Goal: Task Accomplishment & Management: Use online tool/utility

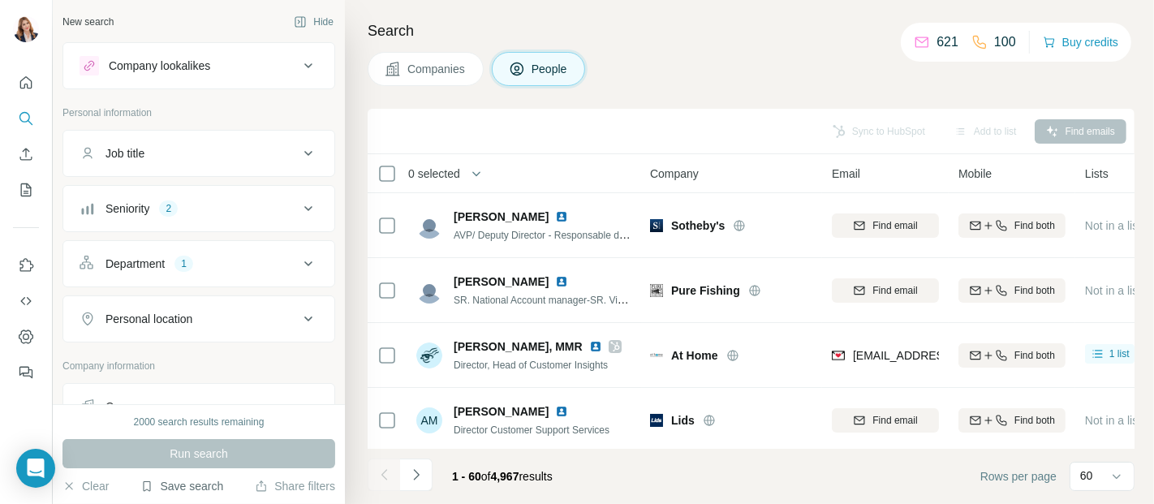
click at [194, 484] on button "Save search" at bounding box center [181, 486] width 83 height 16
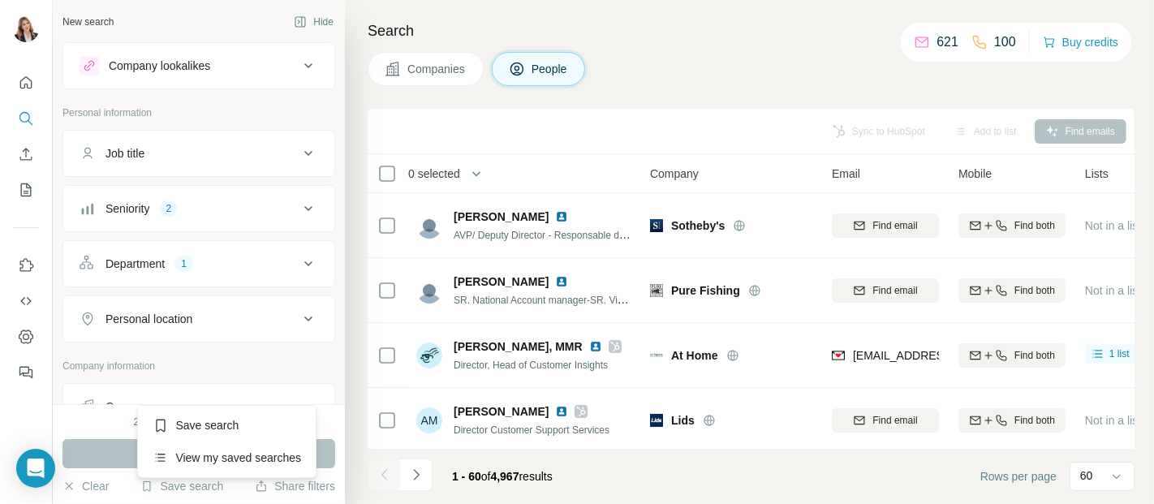
click at [700, 27] on h4 "Search" at bounding box center [751, 30] width 767 height 23
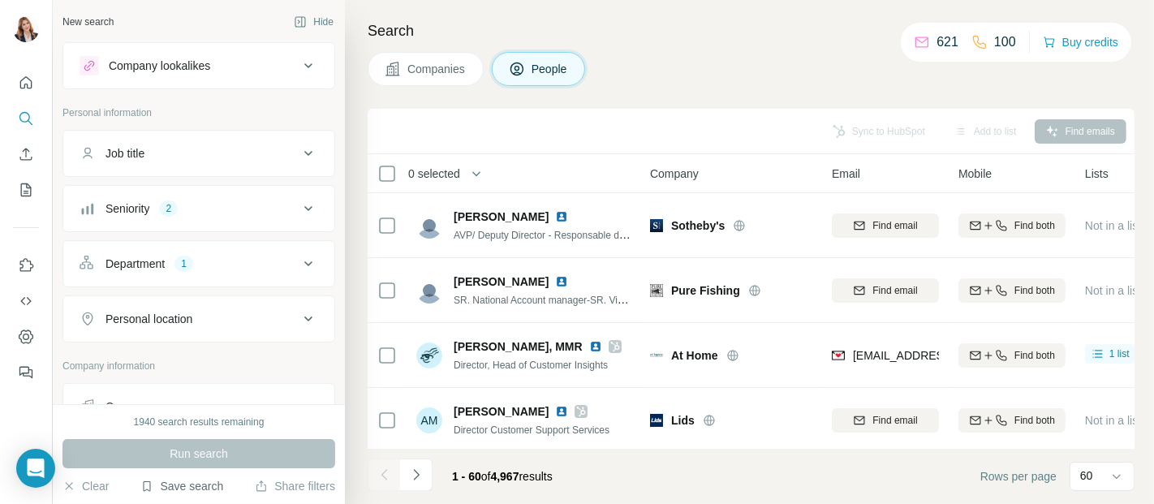
click at [193, 484] on button "Save search" at bounding box center [181, 486] width 83 height 16
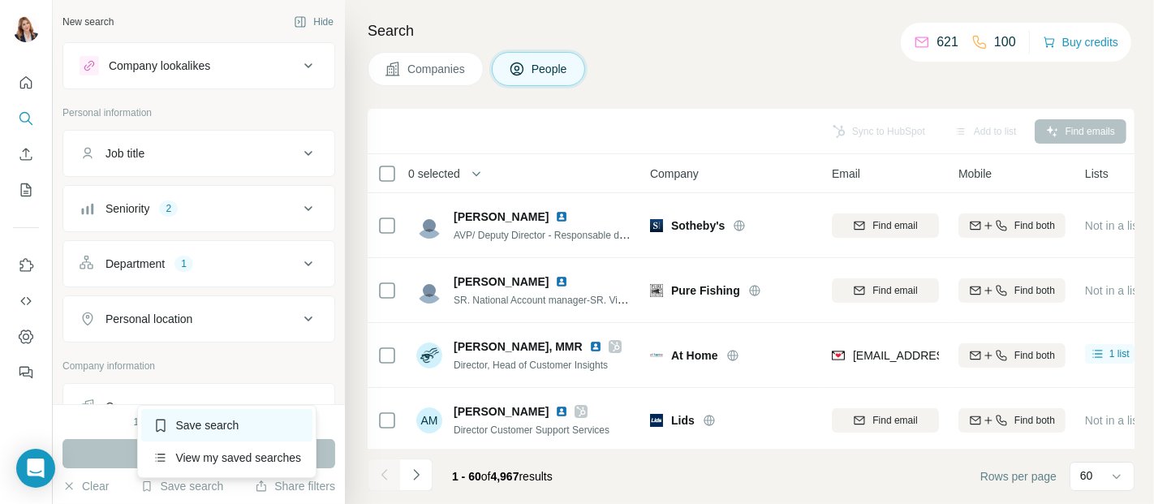
click at [209, 424] on div "Save search" at bounding box center [226, 425] width 171 height 32
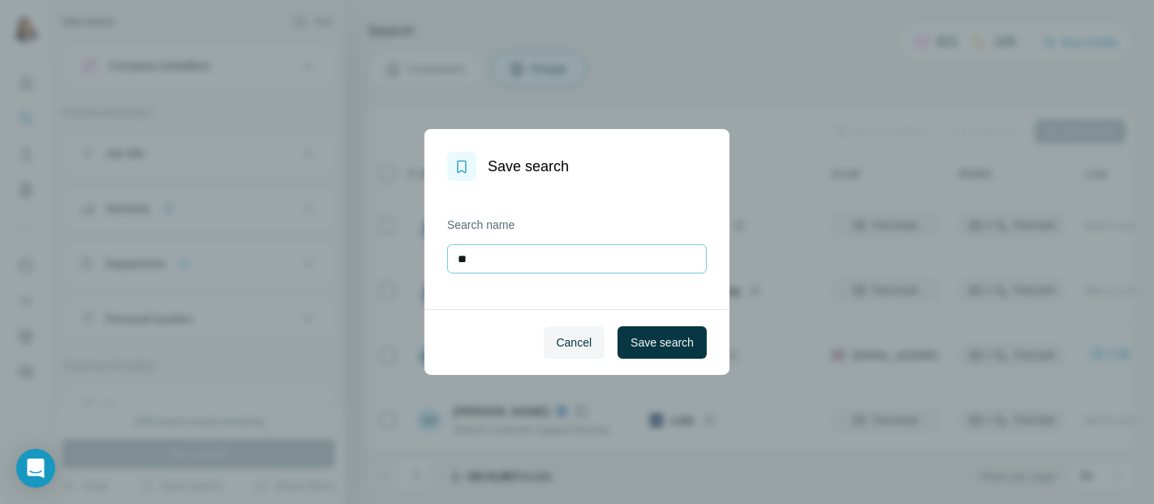
type input "*"
type input "**********"
click at [678, 341] on span "Save search" at bounding box center [661, 342] width 63 height 16
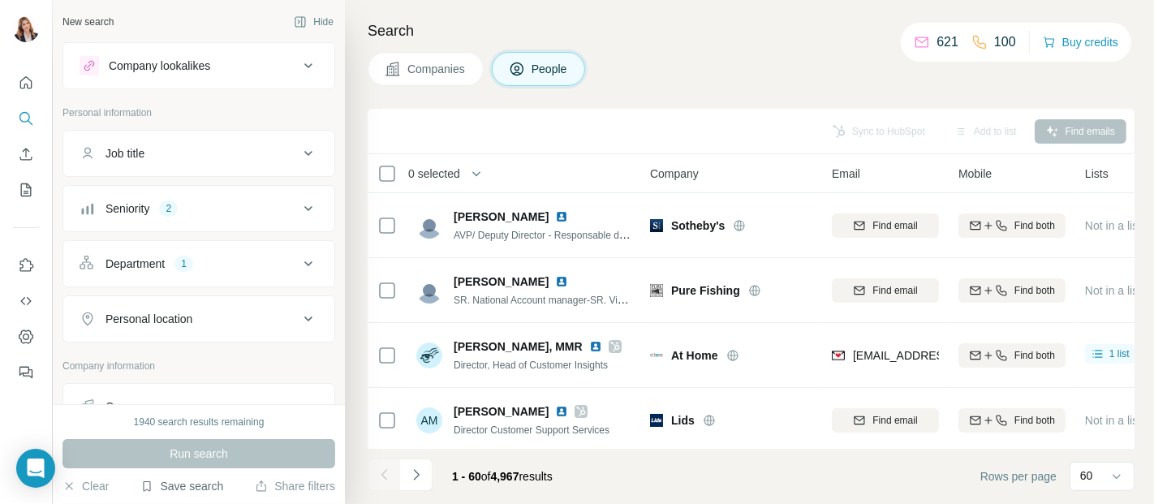
click at [174, 492] on button "Save search" at bounding box center [181, 486] width 83 height 16
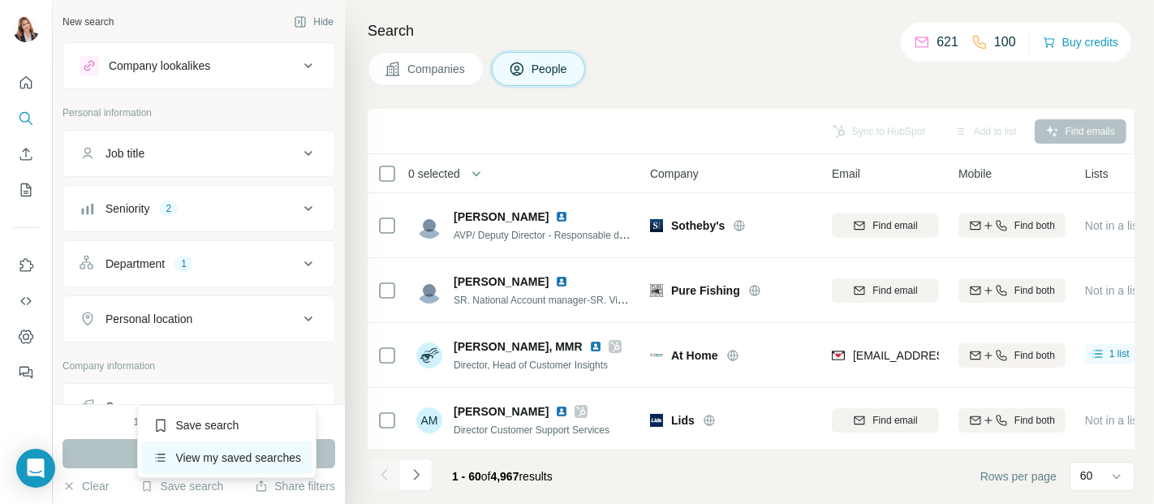
click at [196, 450] on div "View my saved searches" at bounding box center [226, 457] width 171 height 32
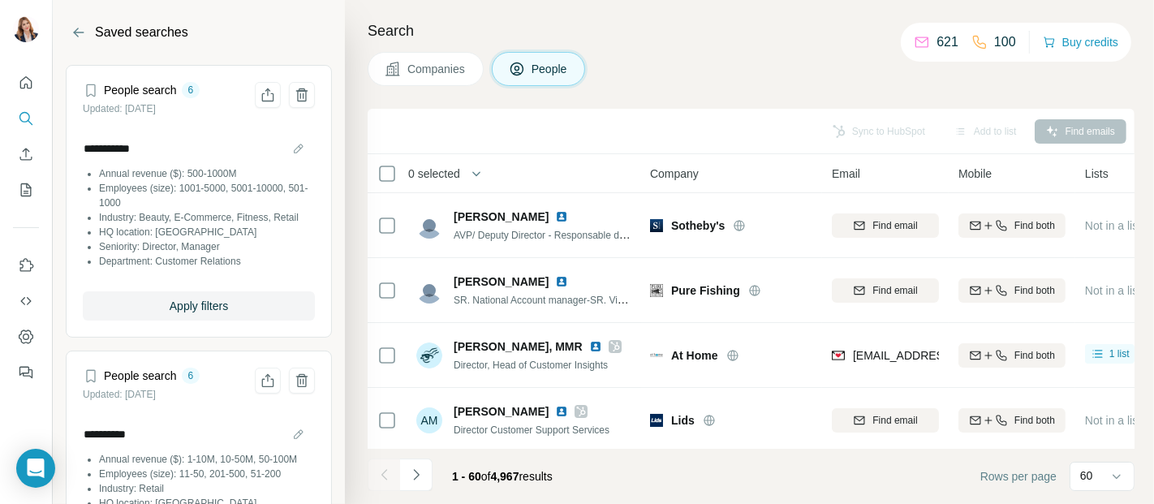
click at [191, 174] on li "Annual revenue ($): 500-1000M" at bounding box center [207, 173] width 216 height 15
click at [213, 314] on span "Apply filters" at bounding box center [199, 306] width 58 height 16
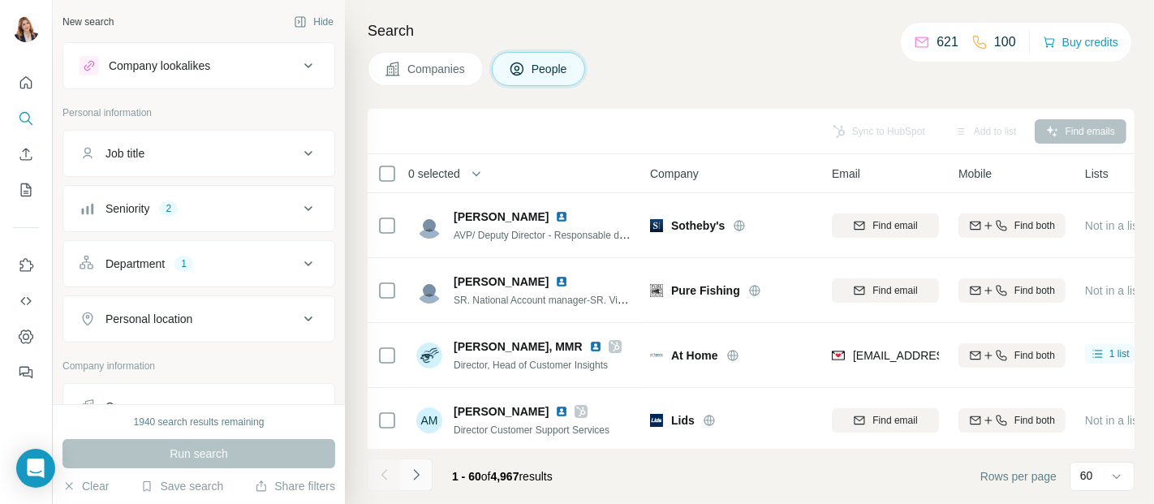
click at [414, 478] on icon "Navigate to next page" at bounding box center [416, 475] width 16 height 16
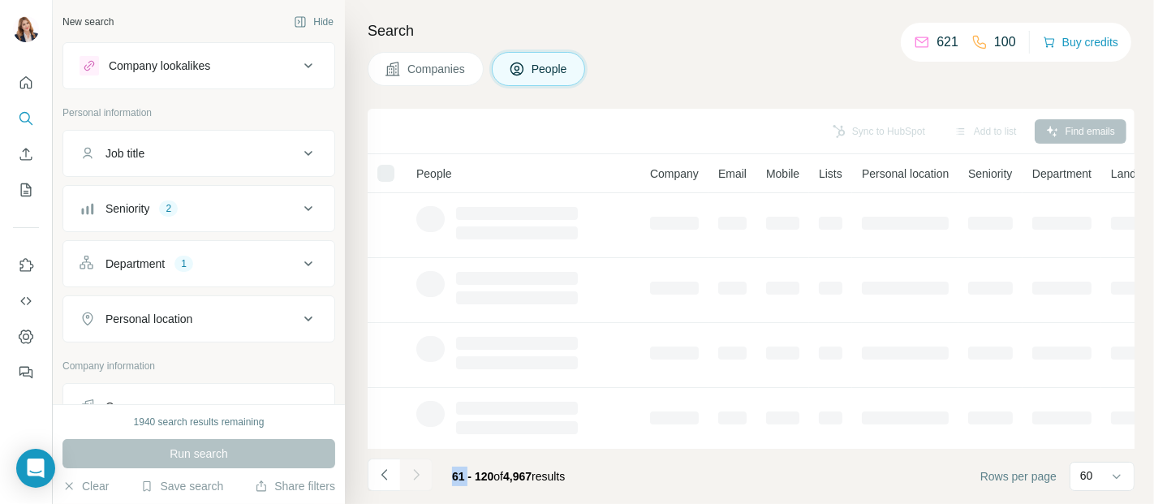
click at [414, 478] on div at bounding box center [416, 474] width 32 height 32
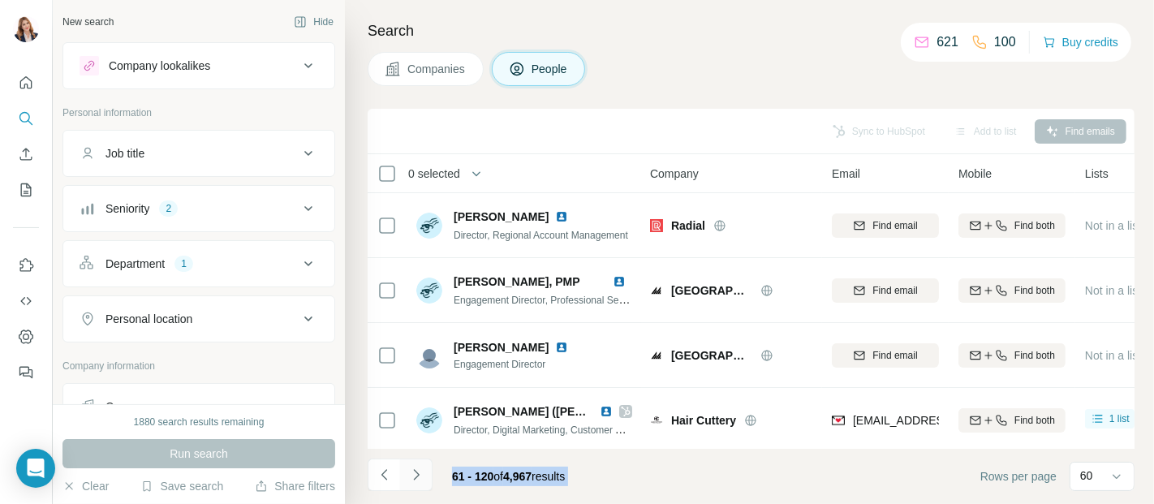
click at [415, 471] on icon "Navigate to next page" at bounding box center [416, 474] width 6 height 11
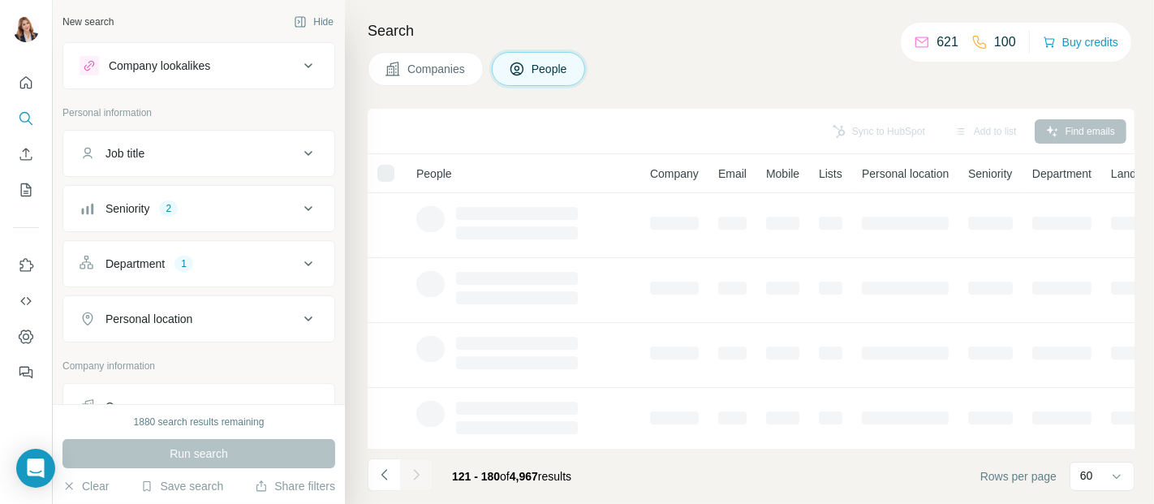
click at [414, 474] on div at bounding box center [416, 474] width 32 height 32
click at [414, 474] on icon "Navigate to next page" at bounding box center [416, 475] width 16 height 16
click at [414, 474] on div at bounding box center [416, 474] width 32 height 32
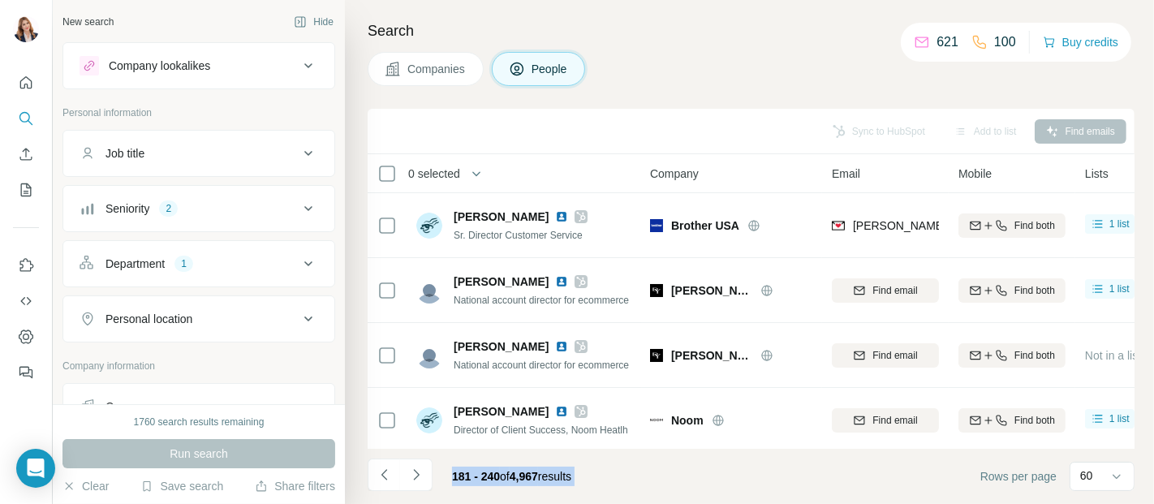
click at [414, 474] on icon "Navigate to next page" at bounding box center [416, 475] width 16 height 16
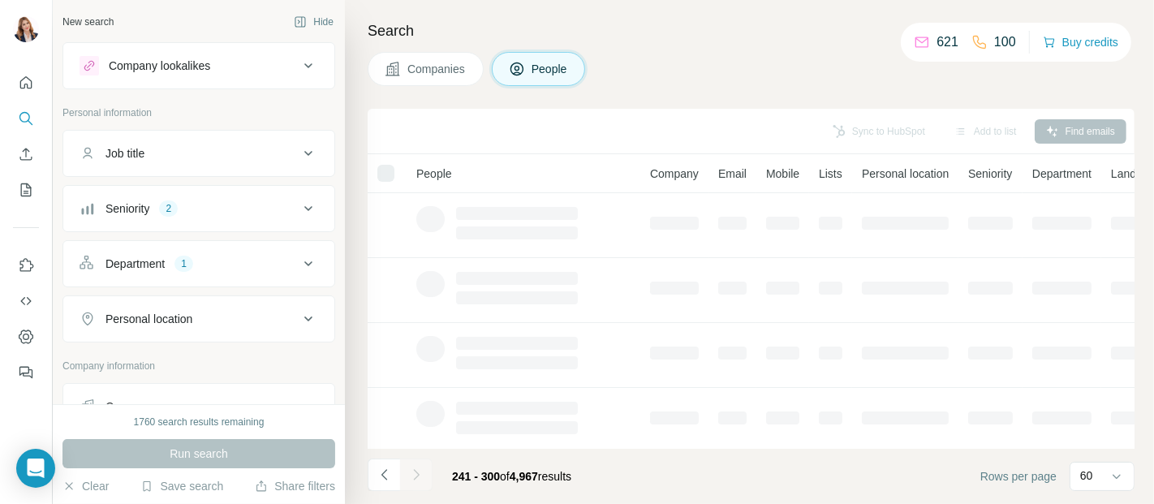
click at [414, 474] on div at bounding box center [416, 474] width 32 height 32
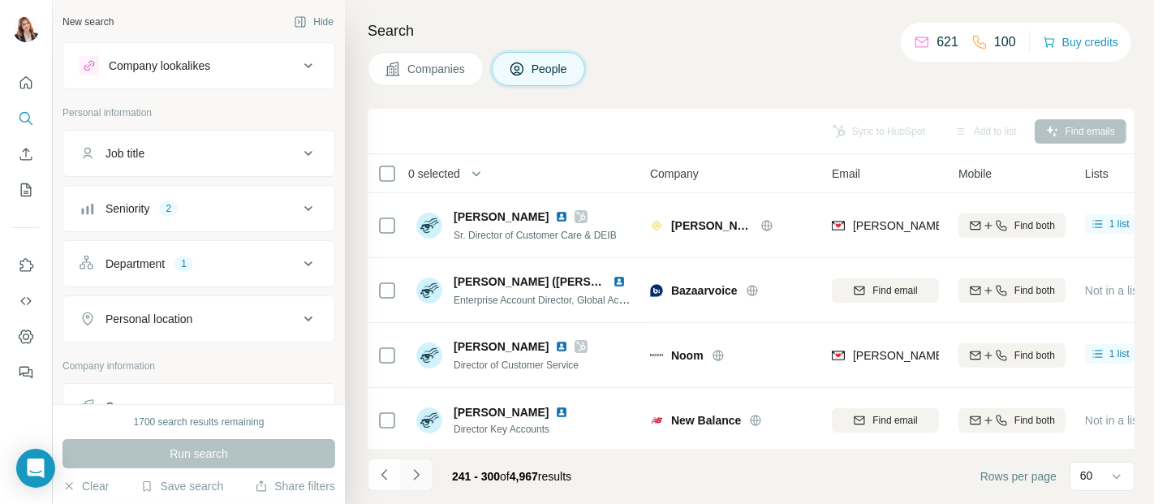
click at [415, 470] on icon "Navigate to next page" at bounding box center [416, 475] width 16 height 16
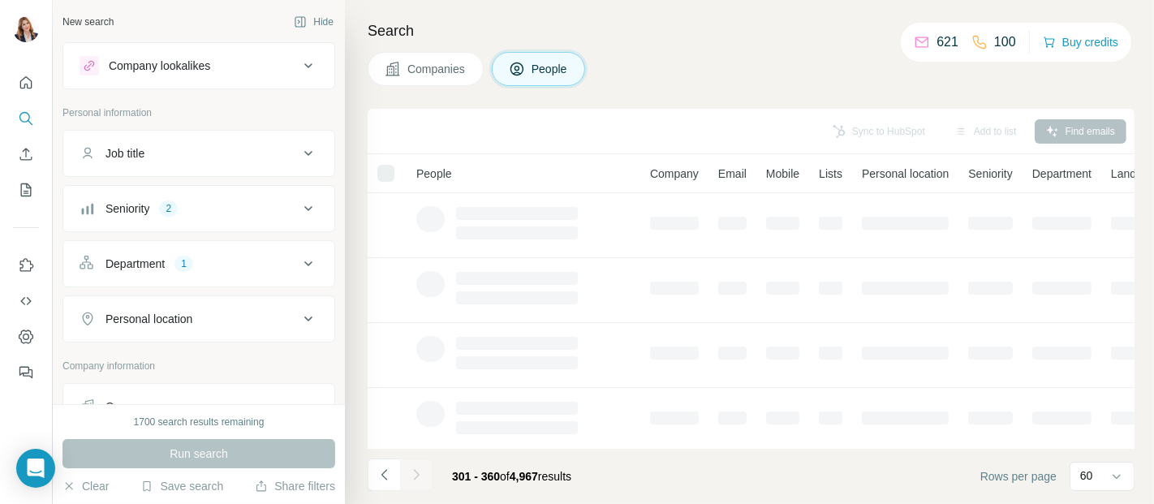
click at [415, 470] on icon "Navigate to next page" at bounding box center [416, 475] width 16 height 16
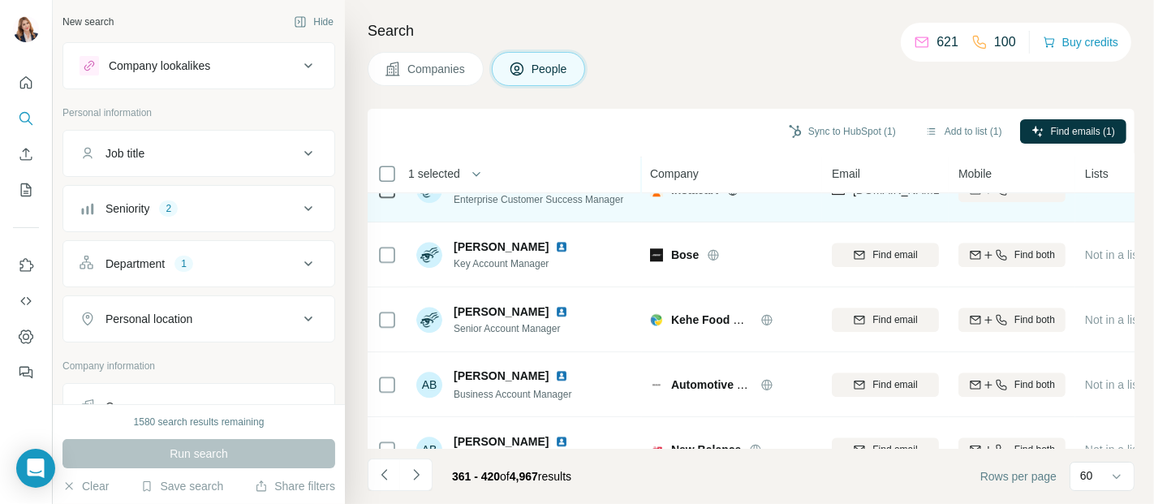
scroll to position [3648, 0]
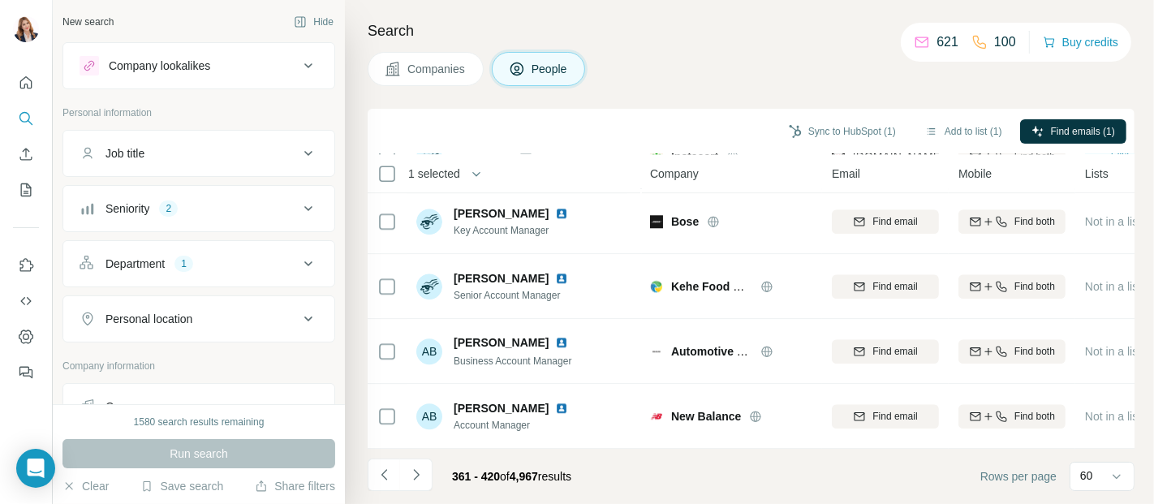
click at [424, 466] on button "Navigate to next page" at bounding box center [416, 474] width 32 height 32
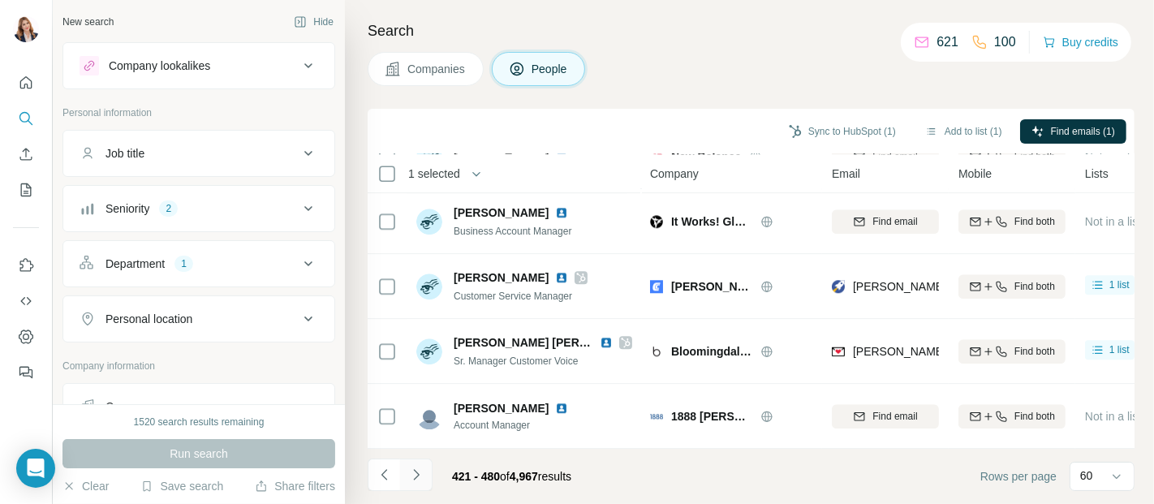
click at [415, 470] on icon "Navigate to next page" at bounding box center [416, 475] width 16 height 16
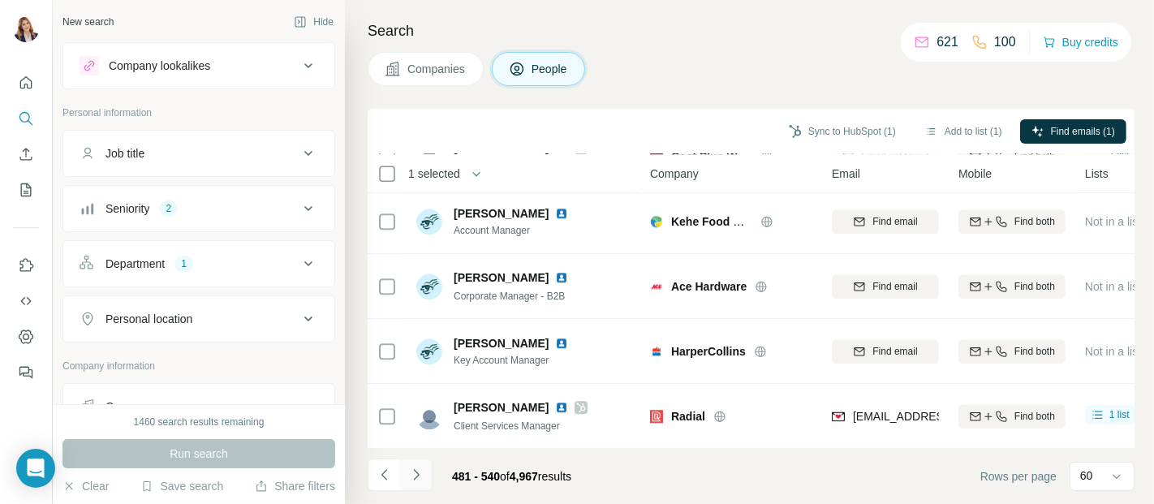
click at [419, 472] on icon "Navigate to next page" at bounding box center [416, 475] width 16 height 16
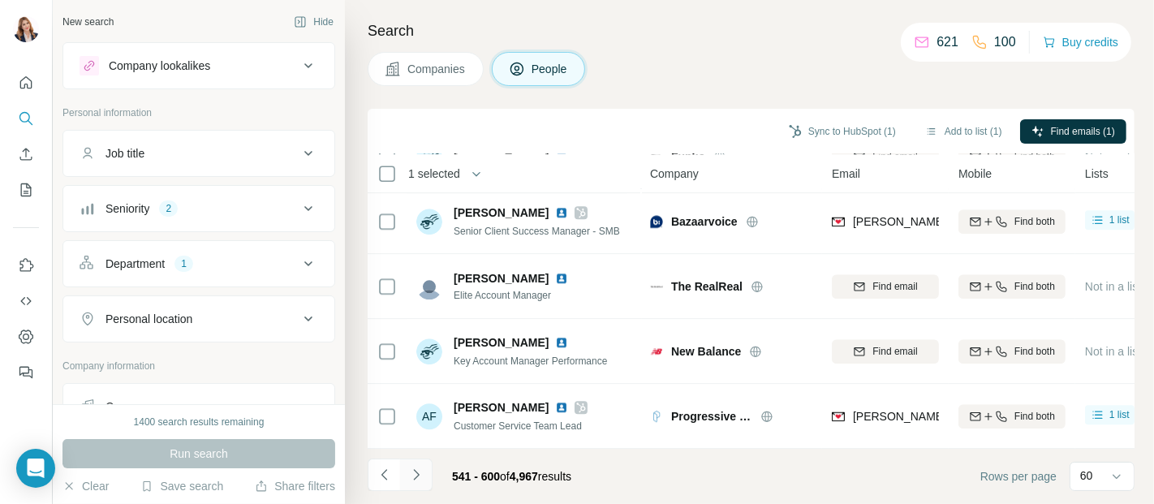
click at [417, 470] on icon "Navigate to next page" at bounding box center [416, 475] width 16 height 16
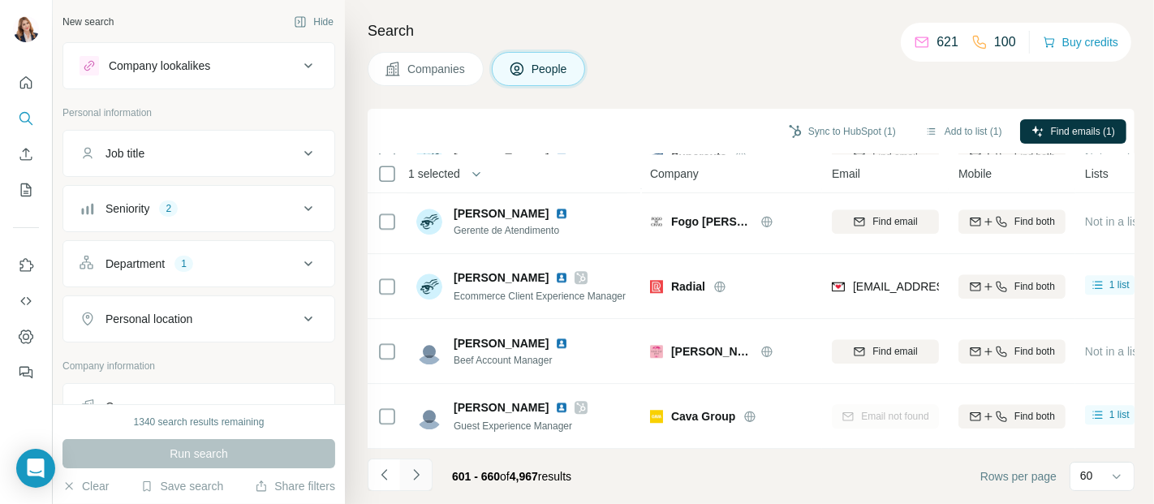
click at [419, 473] on icon "Navigate to next page" at bounding box center [416, 475] width 16 height 16
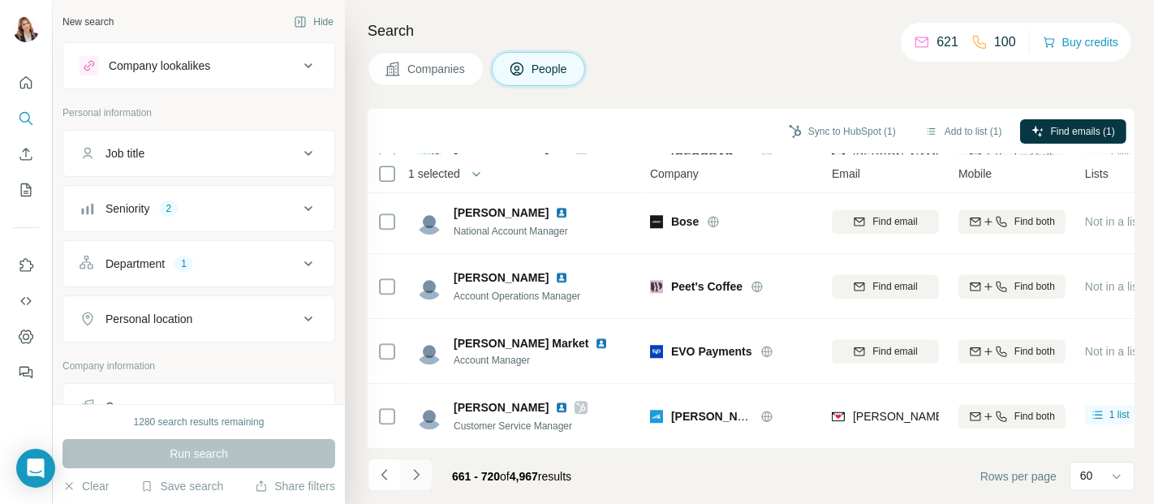
click at [422, 472] on icon "Navigate to next page" at bounding box center [416, 475] width 16 height 16
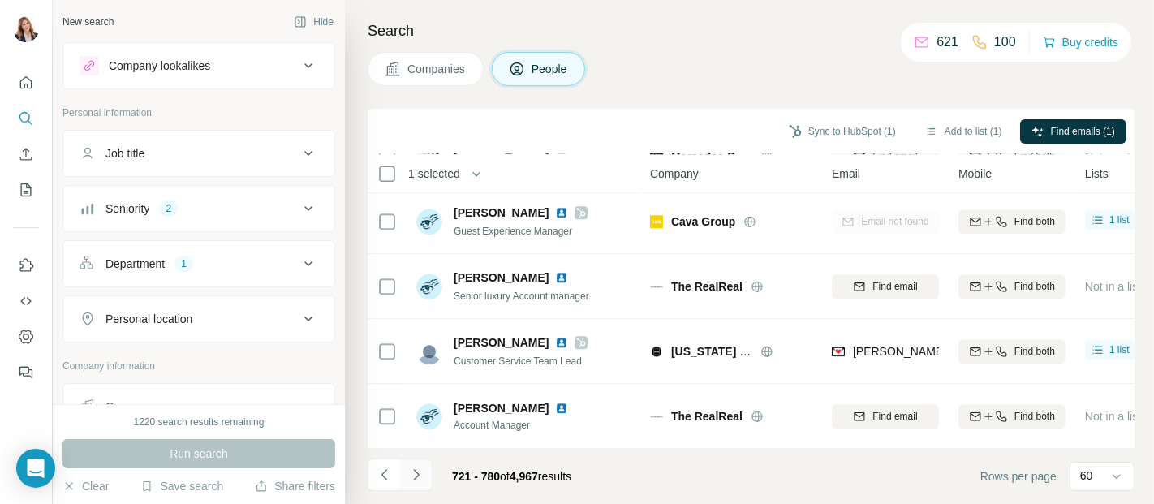
click at [411, 476] on icon "Navigate to next page" at bounding box center [416, 475] width 16 height 16
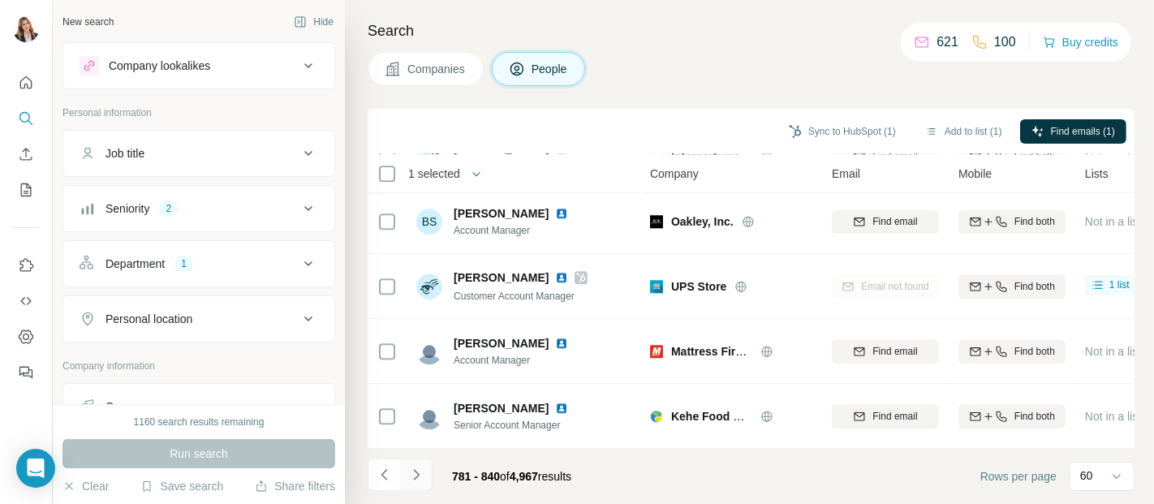
click at [409, 471] on icon "Navigate to next page" at bounding box center [416, 475] width 16 height 16
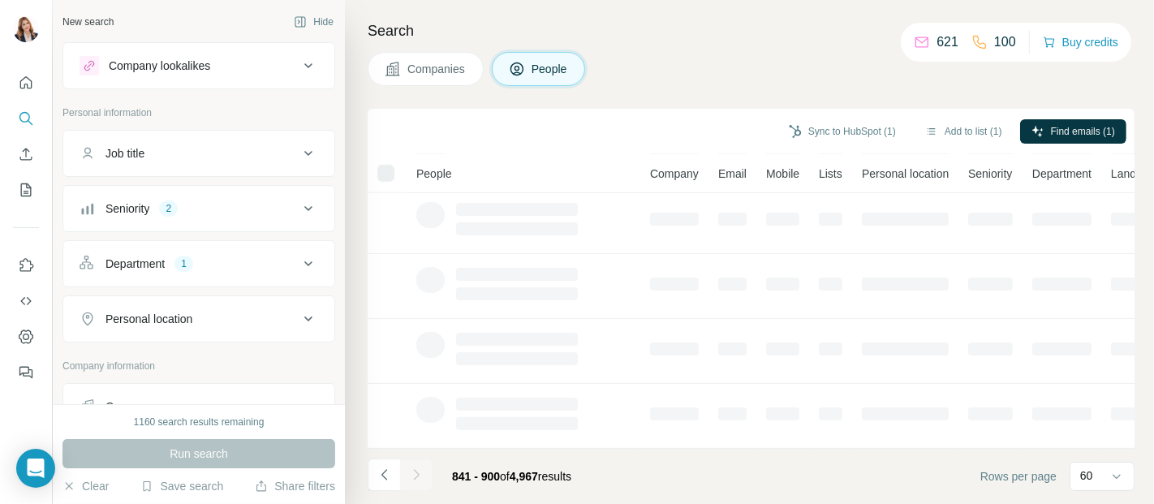
scroll to position [402, 0]
click at [409, 471] on div at bounding box center [416, 474] width 32 height 32
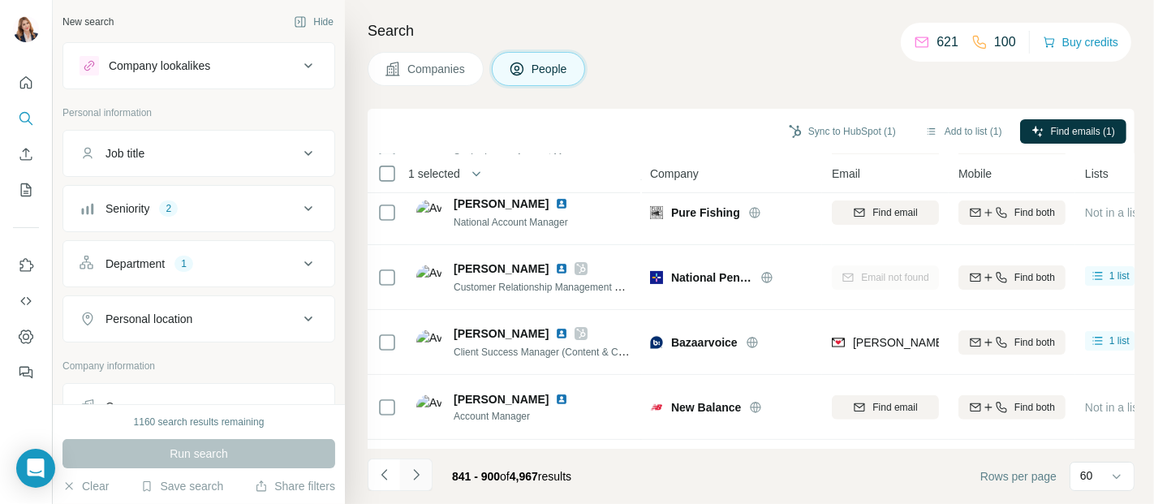
click at [409, 471] on icon "Navigate to next page" at bounding box center [416, 475] width 16 height 16
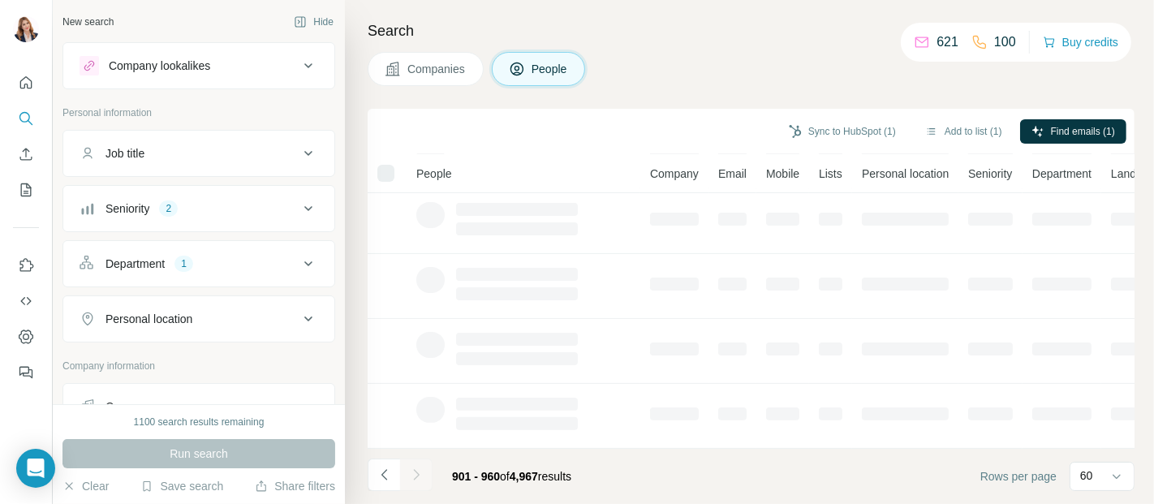
click at [409, 471] on div at bounding box center [416, 474] width 32 height 32
click at [409, 471] on icon "Navigate to next page" at bounding box center [416, 475] width 16 height 16
click at [409, 471] on div at bounding box center [416, 474] width 32 height 32
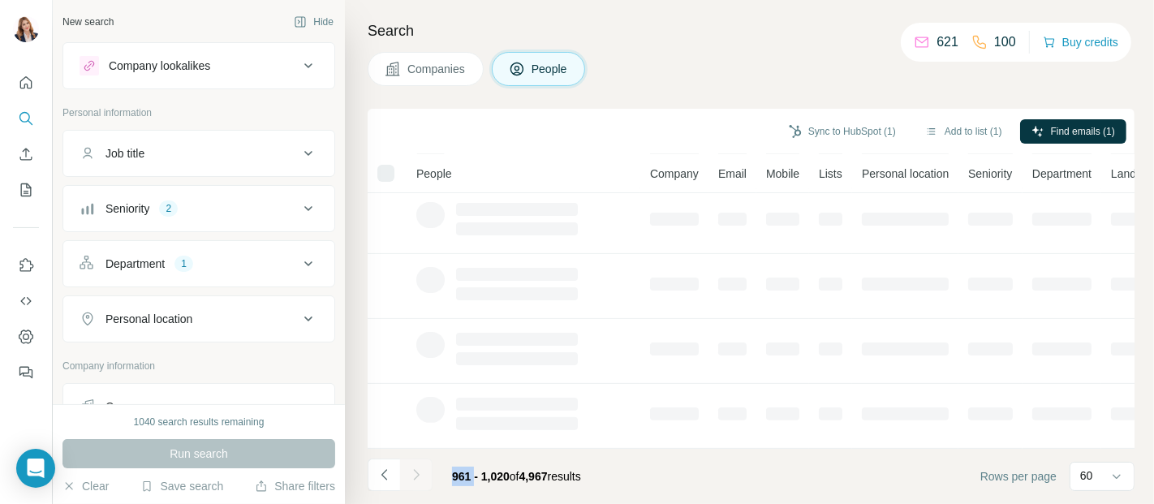
click at [409, 471] on div at bounding box center [416, 474] width 32 height 32
click at [409, 471] on icon "Navigate to next page" at bounding box center [416, 475] width 16 height 16
click at [409, 471] on div at bounding box center [416, 474] width 32 height 32
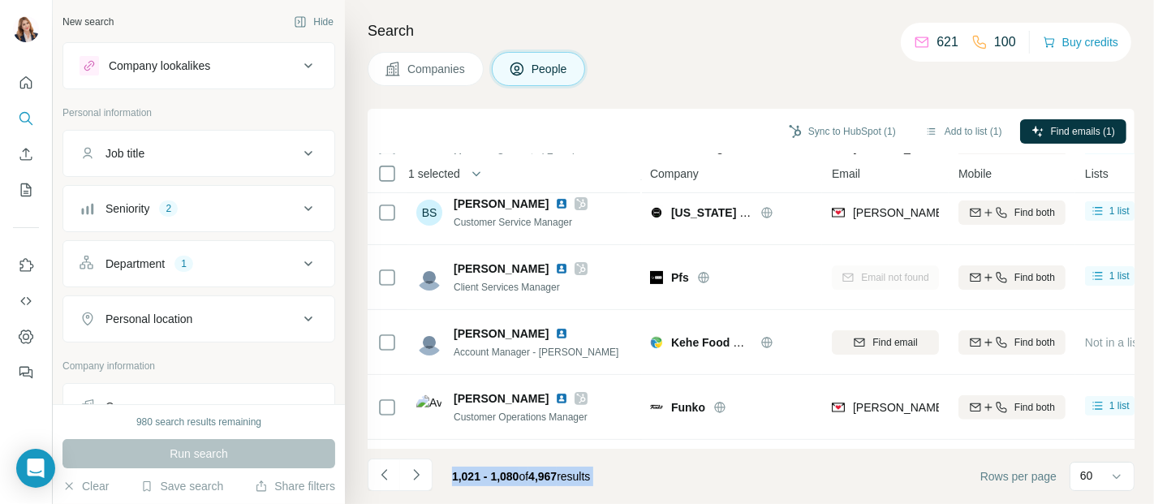
scroll to position [3648, 0]
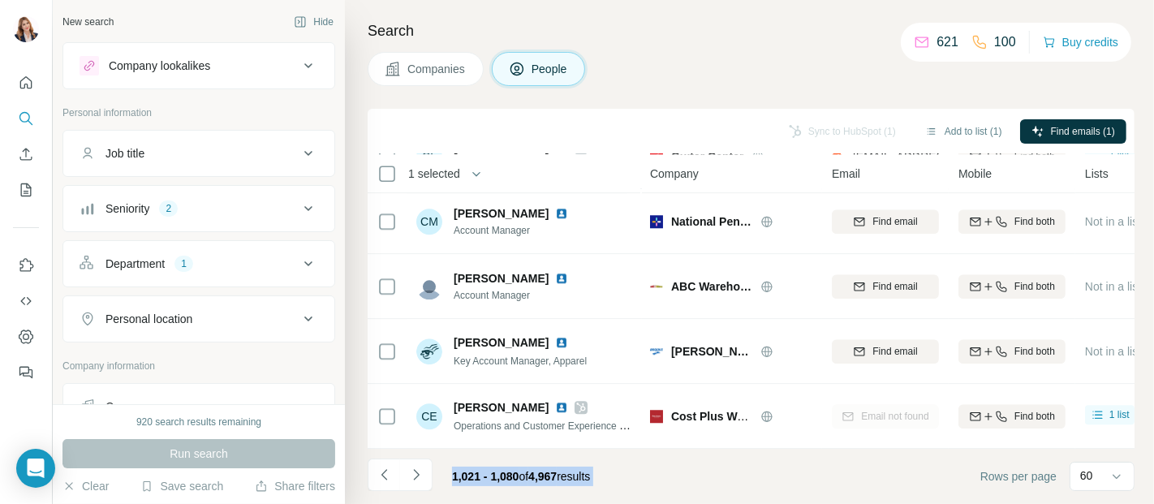
click at [409, 471] on icon "Navigate to next page" at bounding box center [416, 475] width 16 height 16
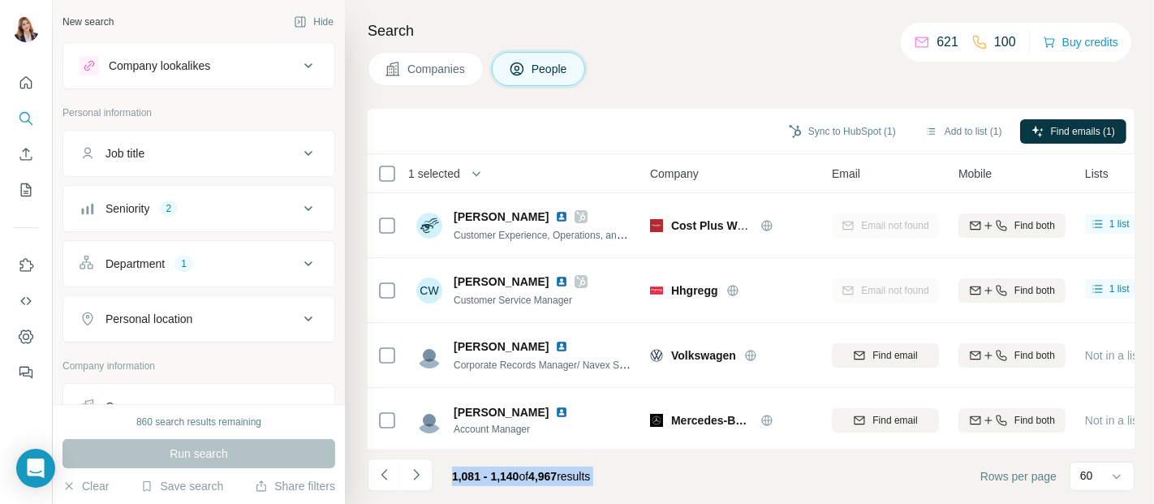
scroll to position [0, 0]
click at [413, 469] on icon "Navigate to next page" at bounding box center [416, 475] width 16 height 16
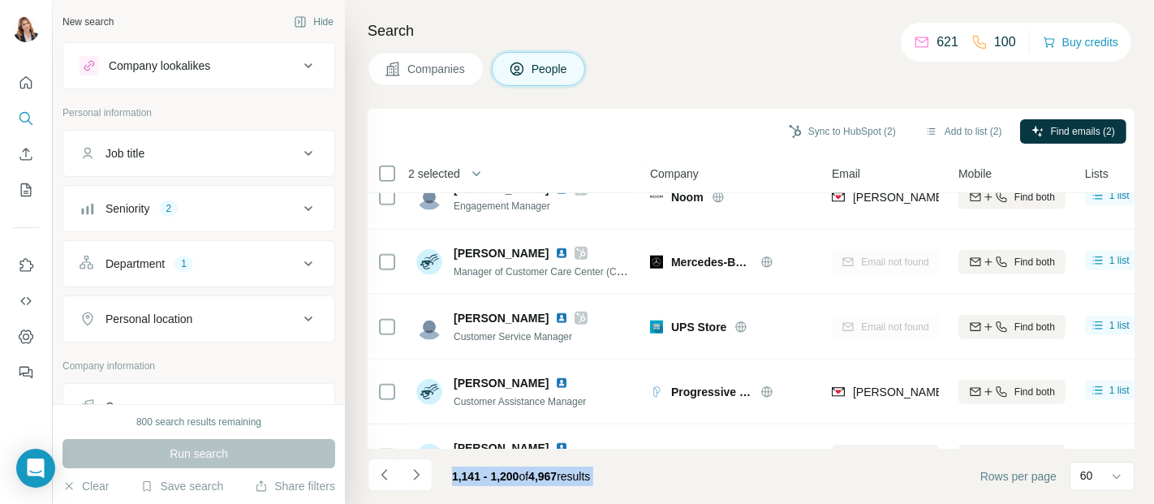
scroll to position [1442, 0]
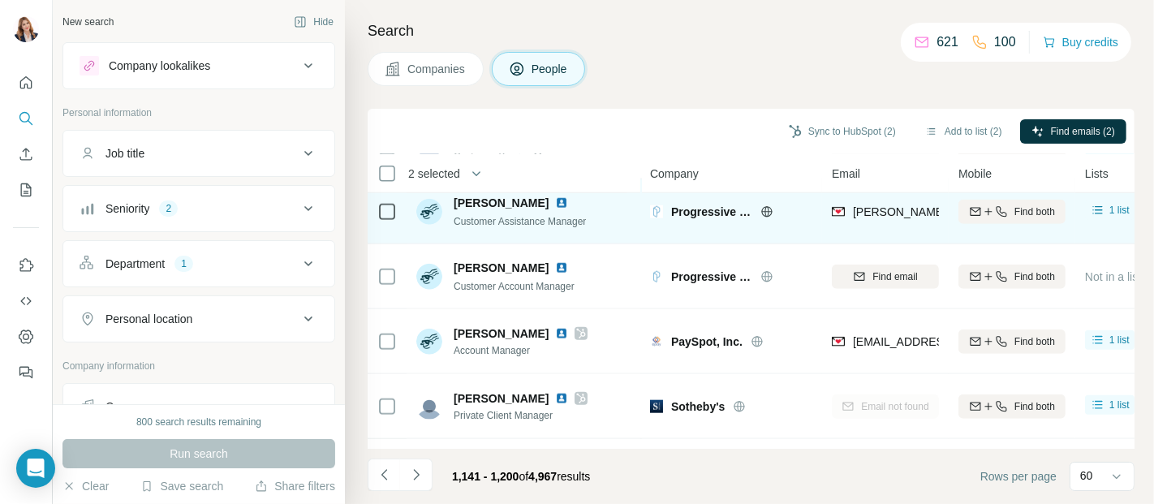
click at [375, 206] on td at bounding box center [387, 211] width 39 height 65
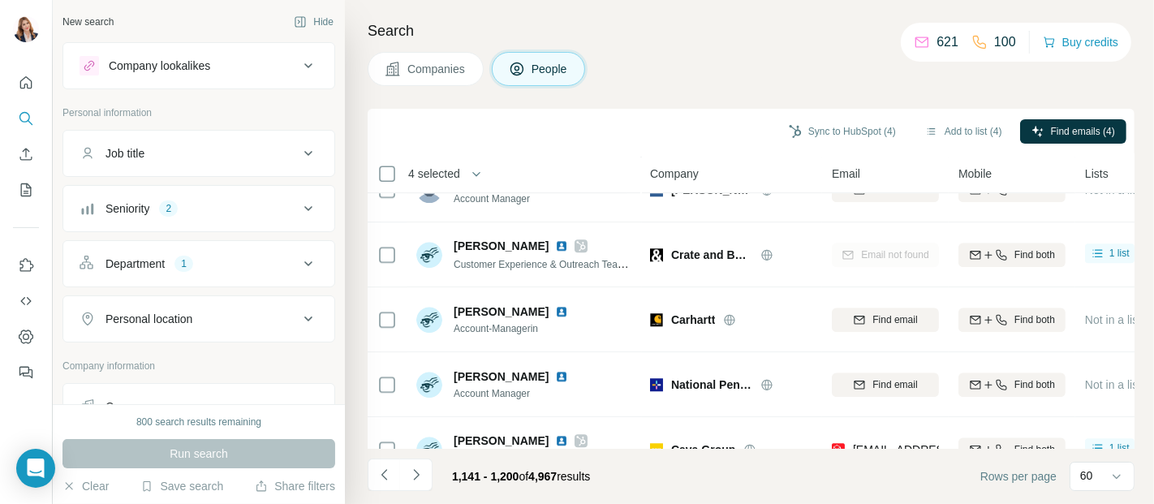
scroll to position [3648, 0]
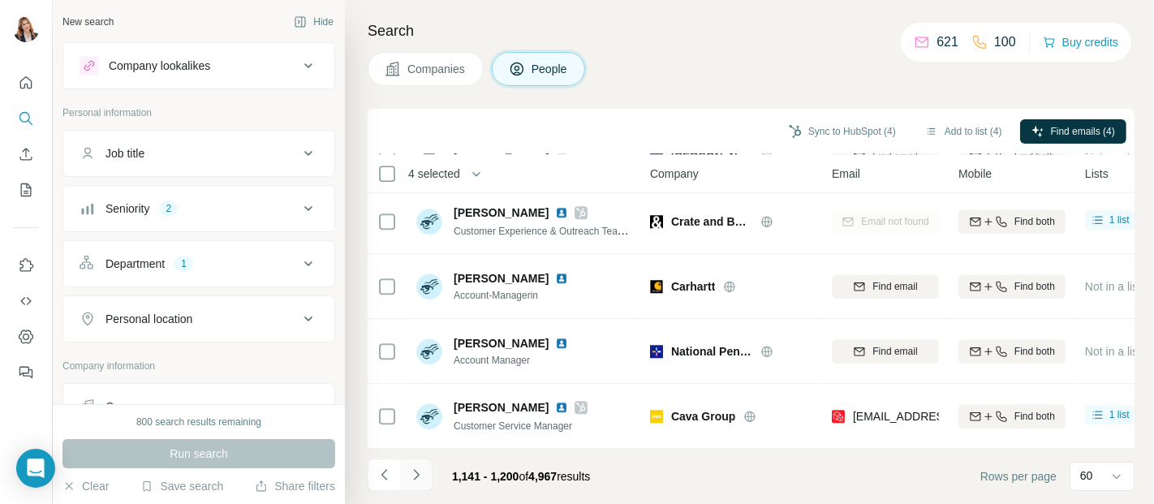
click at [411, 474] on icon "Navigate to next page" at bounding box center [416, 475] width 16 height 16
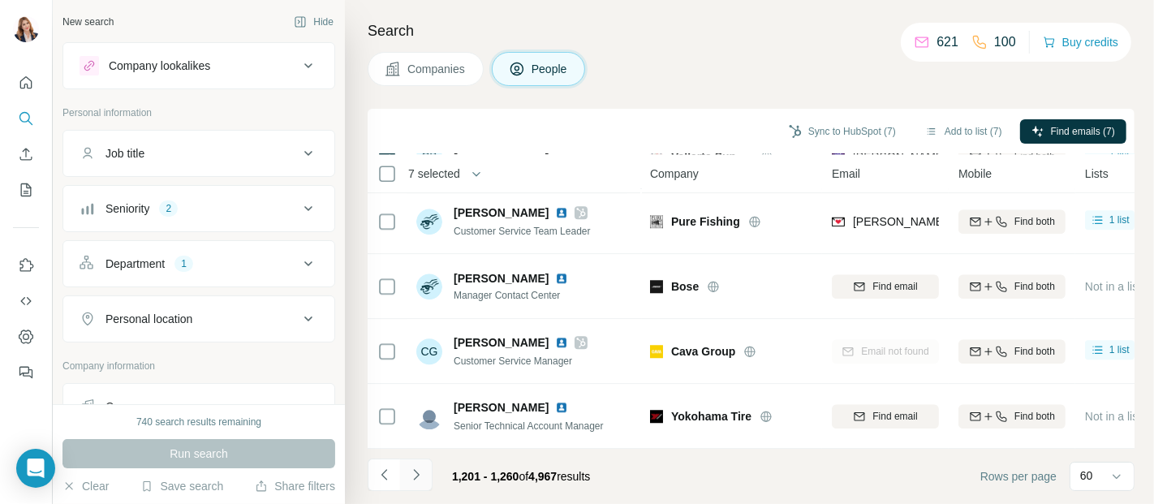
click at [410, 469] on icon "Navigate to next page" at bounding box center [416, 475] width 16 height 16
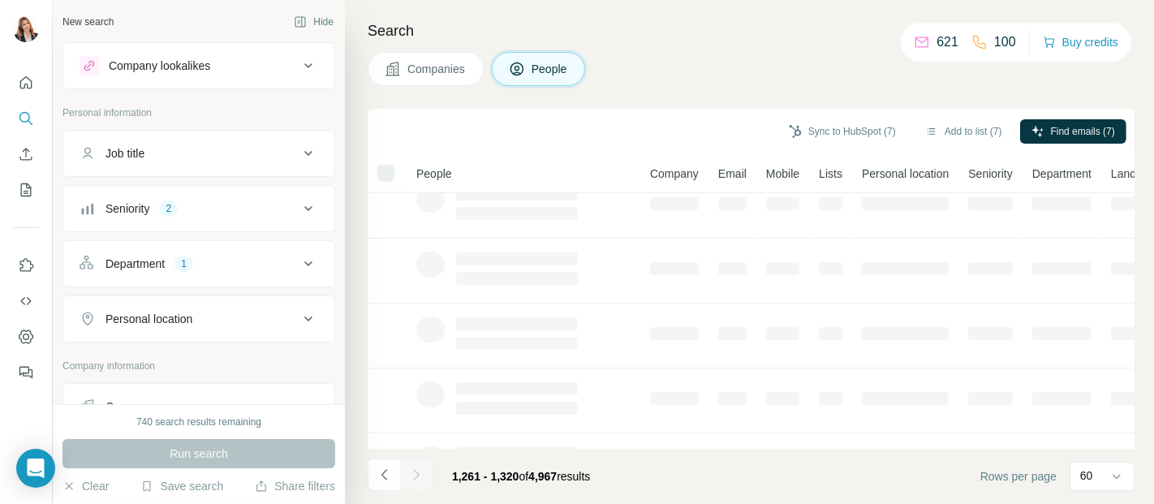
scroll to position [0, 0]
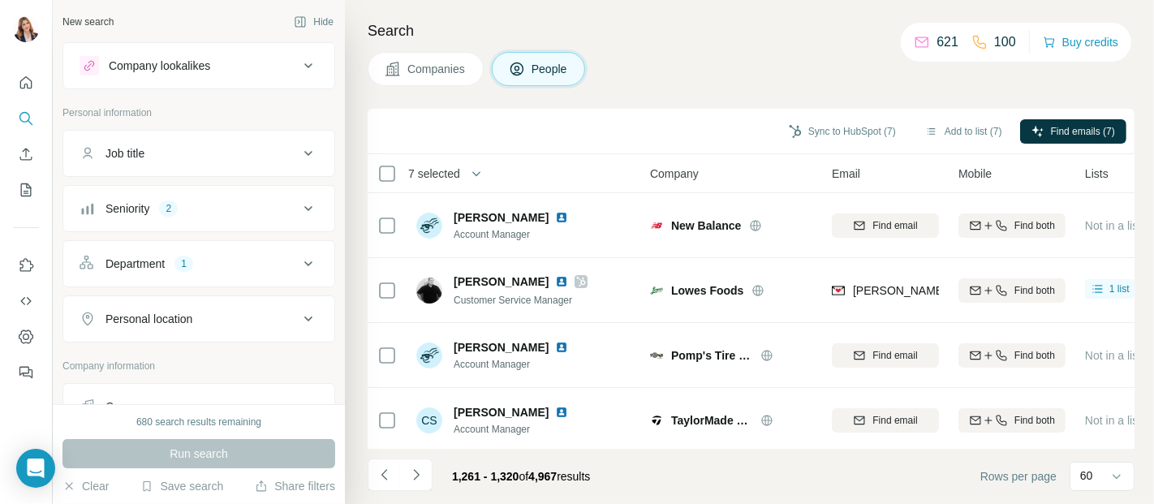
click at [792, 41] on h4 "Search" at bounding box center [751, 30] width 767 height 23
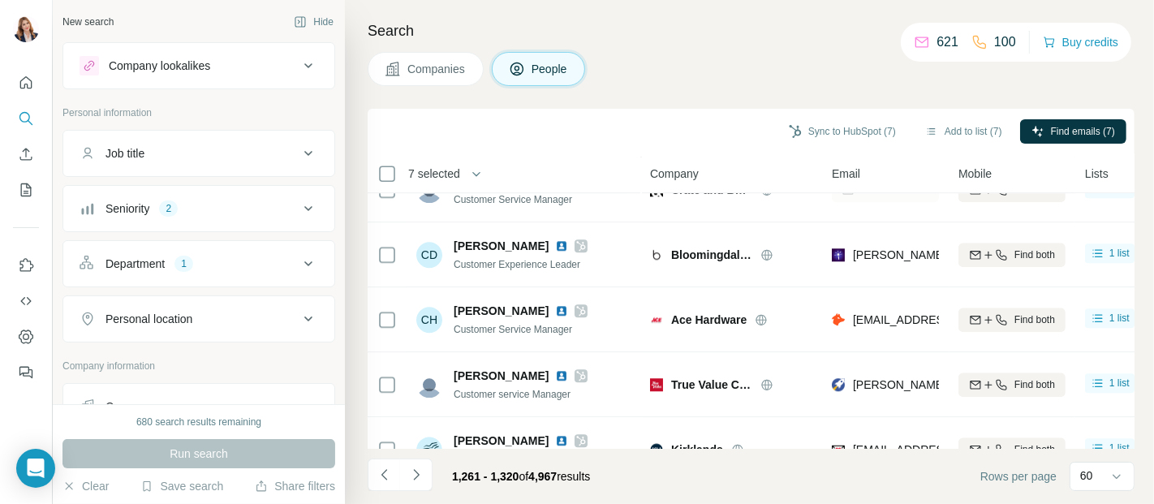
scroll to position [3648, 0]
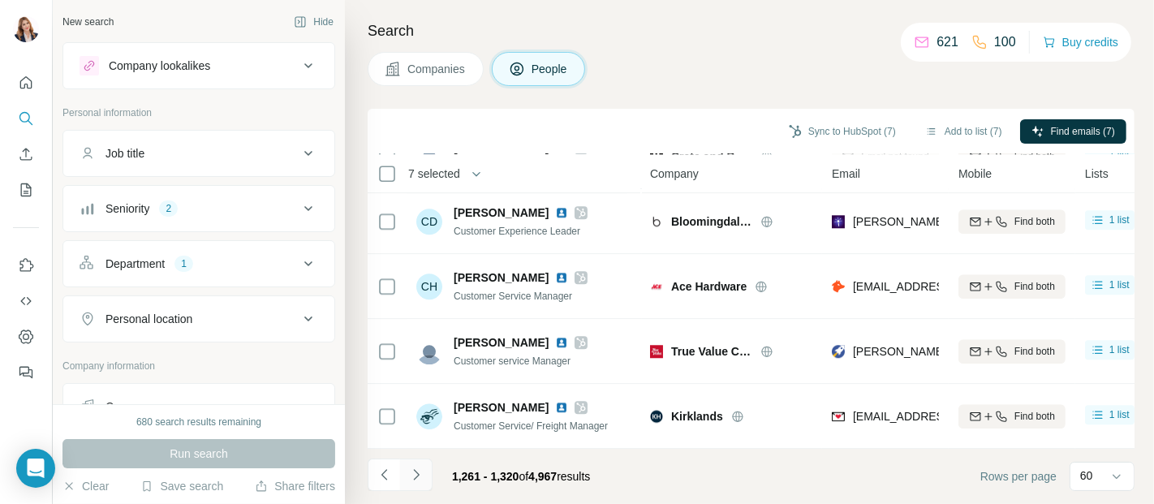
click at [411, 476] on icon "Navigate to next page" at bounding box center [416, 475] width 16 height 16
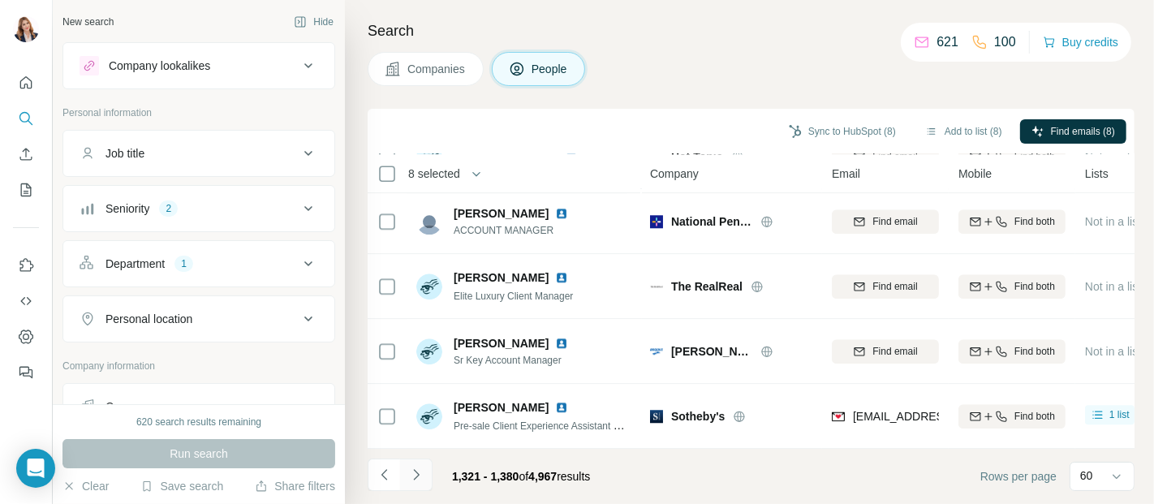
click at [415, 471] on icon "Navigate to next page" at bounding box center [416, 475] width 16 height 16
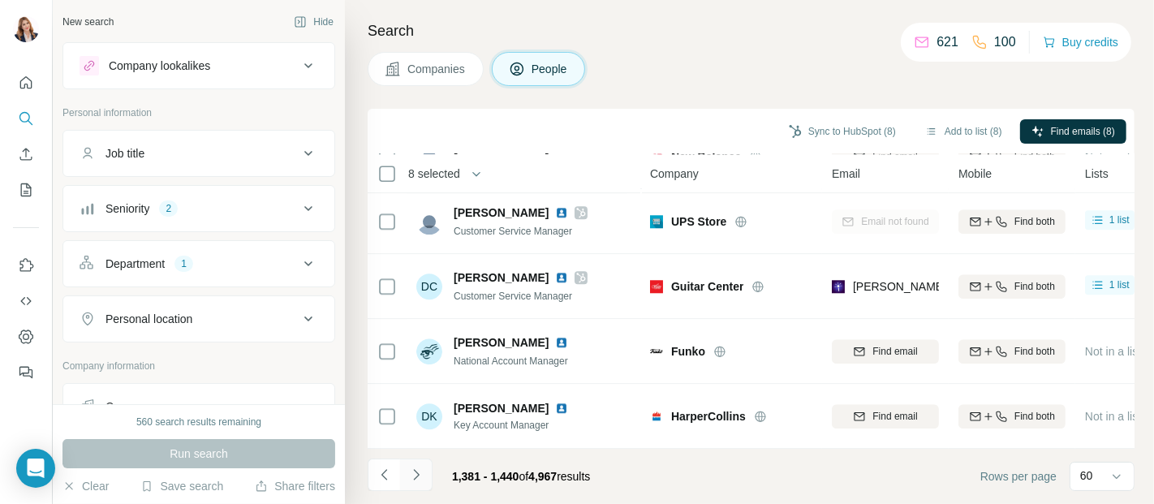
click at [419, 473] on icon "Navigate to next page" at bounding box center [416, 475] width 16 height 16
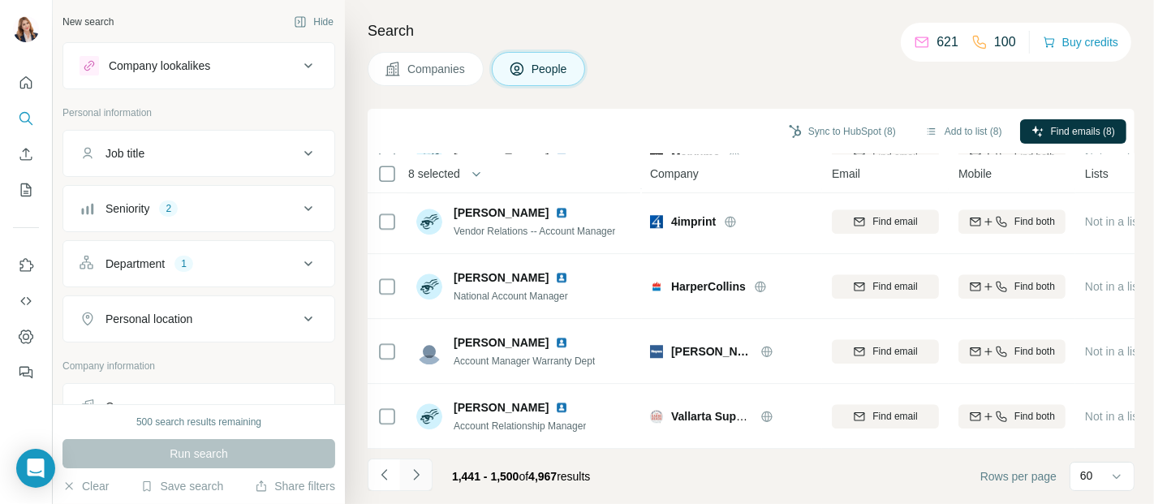
click at [416, 474] on icon "Navigate to next page" at bounding box center [416, 475] width 16 height 16
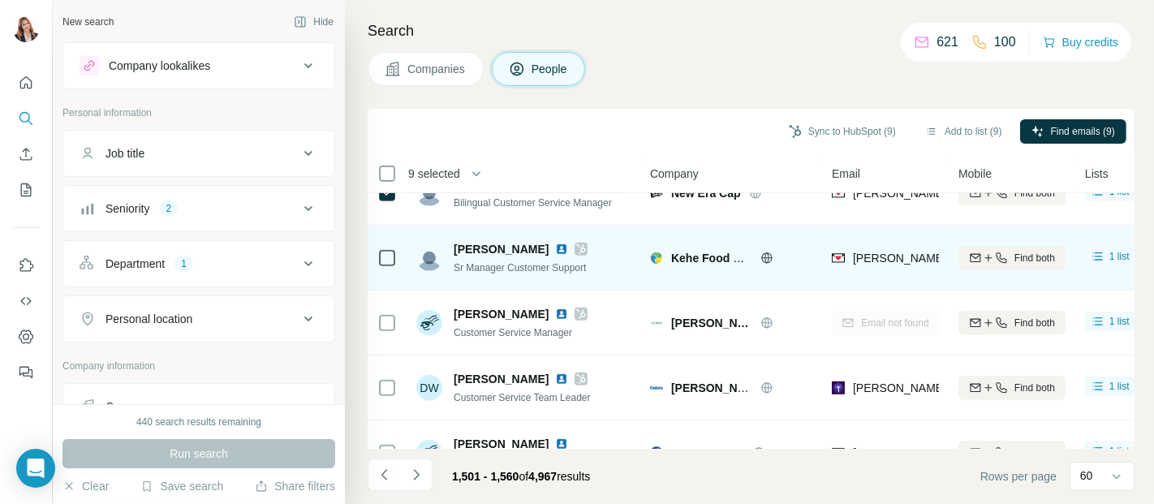
scroll to position [901, 0]
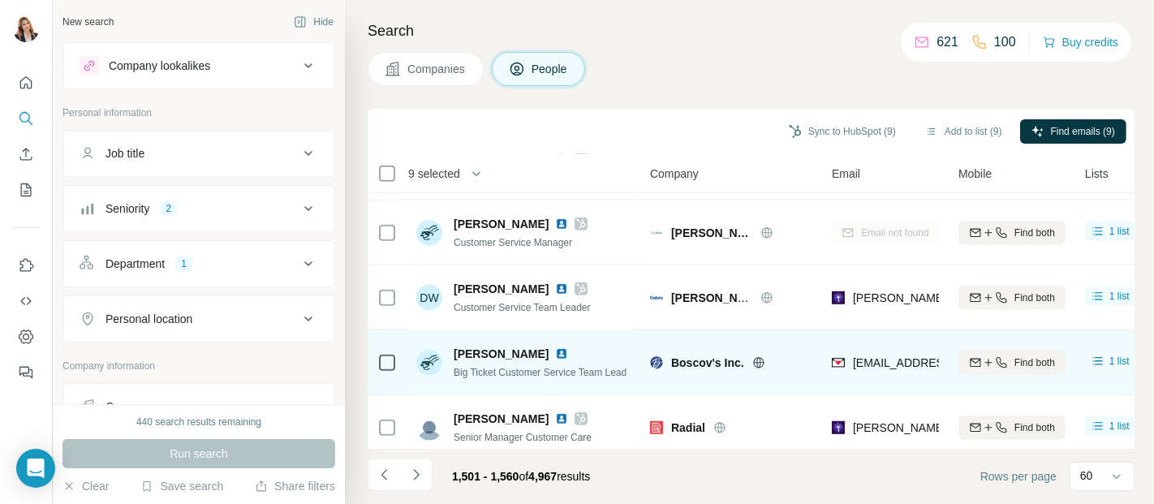
click at [375, 357] on td at bounding box center [387, 362] width 39 height 65
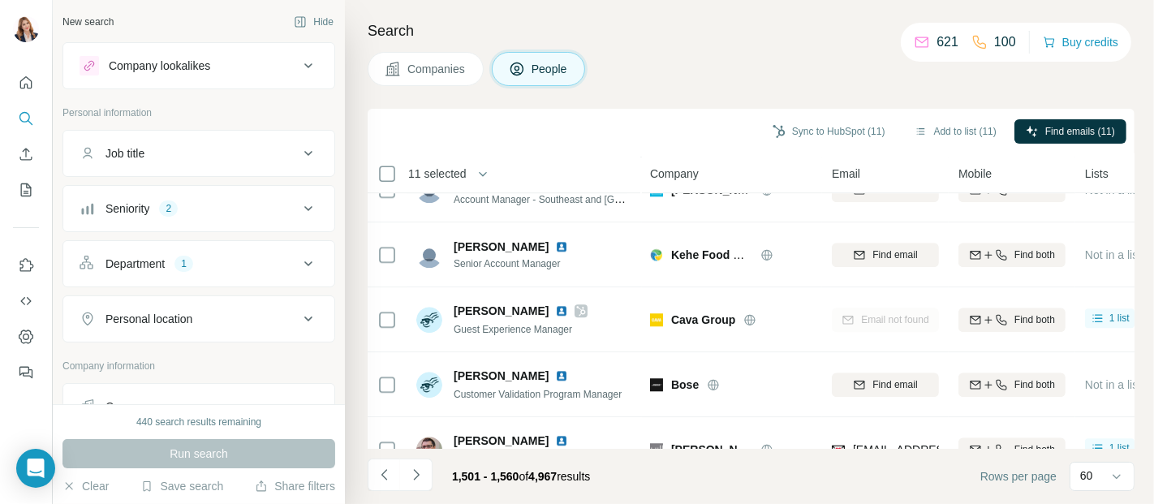
scroll to position [3648, 0]
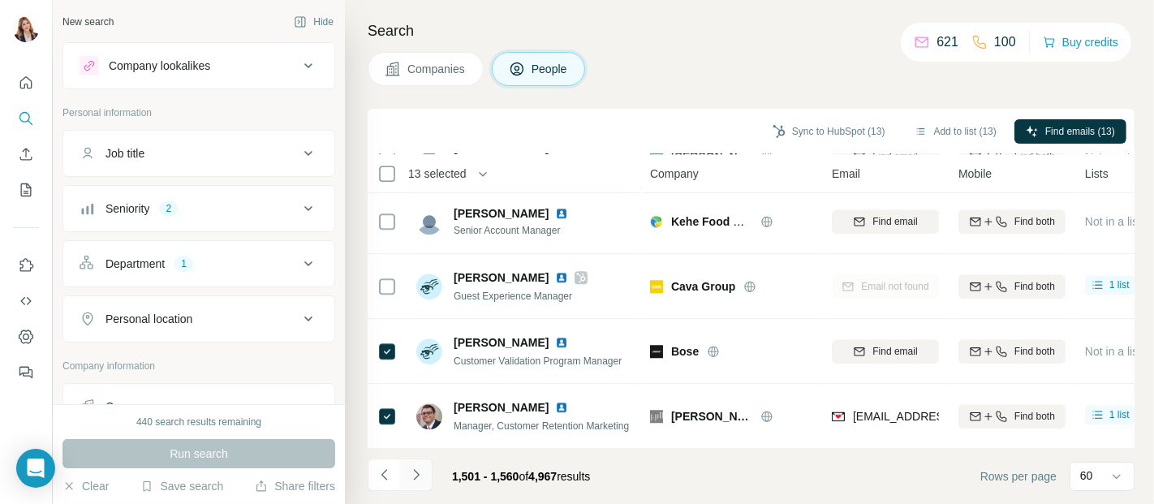
click at [423, 479] on icon "Navigate to next page" at bounding box center [416, 475] width 16 height 16
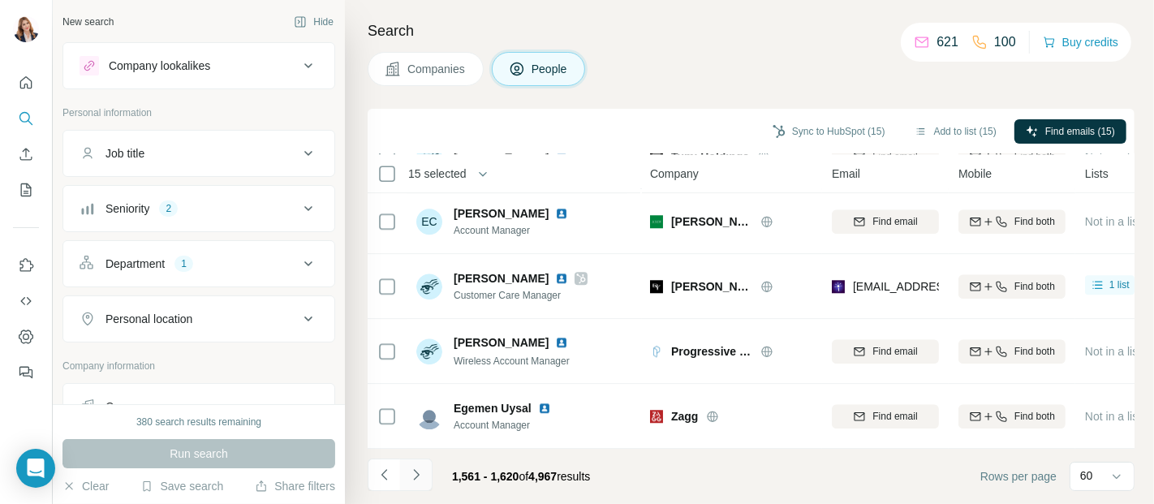
click at [416, 475] on icon "Navigate to next page" at bounding box center [416, 474] width 6 height 11
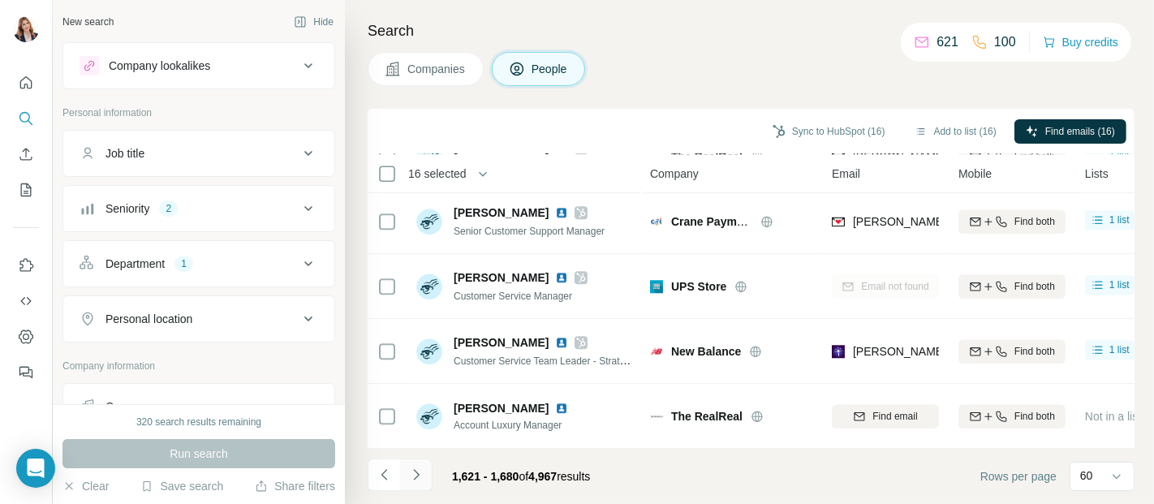
click at [422, 473] on icon "Navigate to next page" at bounding box center [416, 475] width 16 height 16
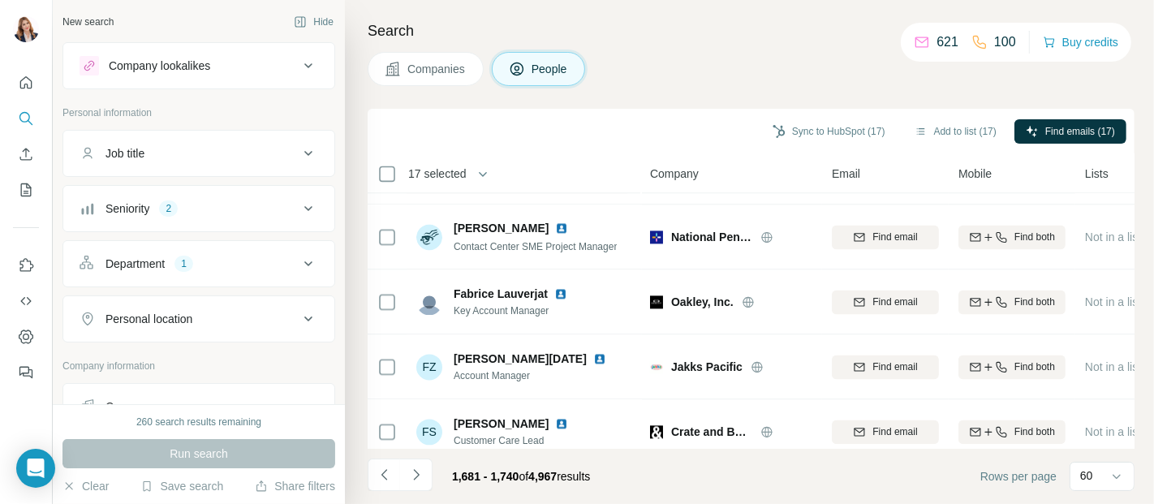
scroll to position [3065, 0]
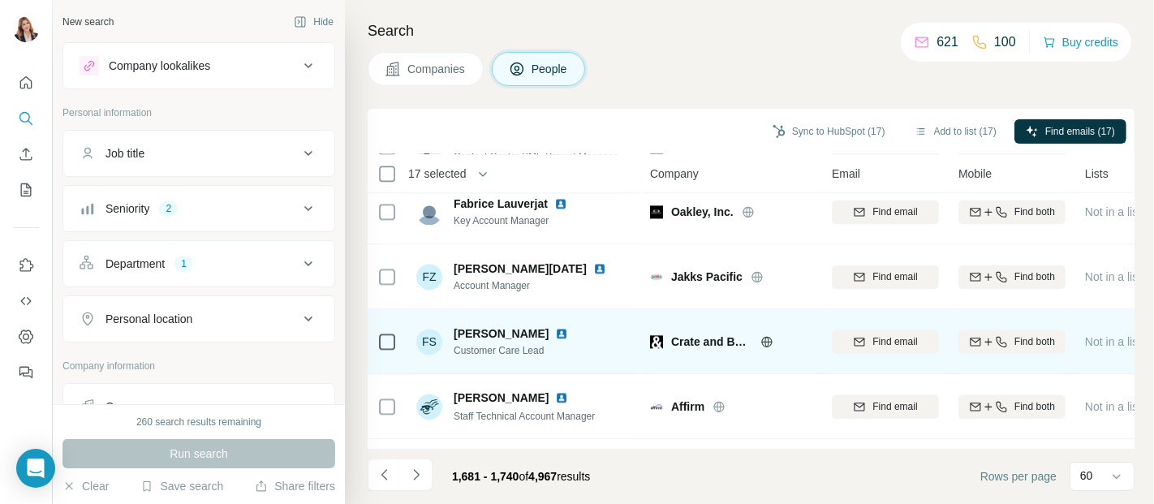
click at [398, 340] on td at bounding box center [387, 341] width 39 height 65
click at [395, 341] on icon at bounding box center [386, 341] width 19 height 19
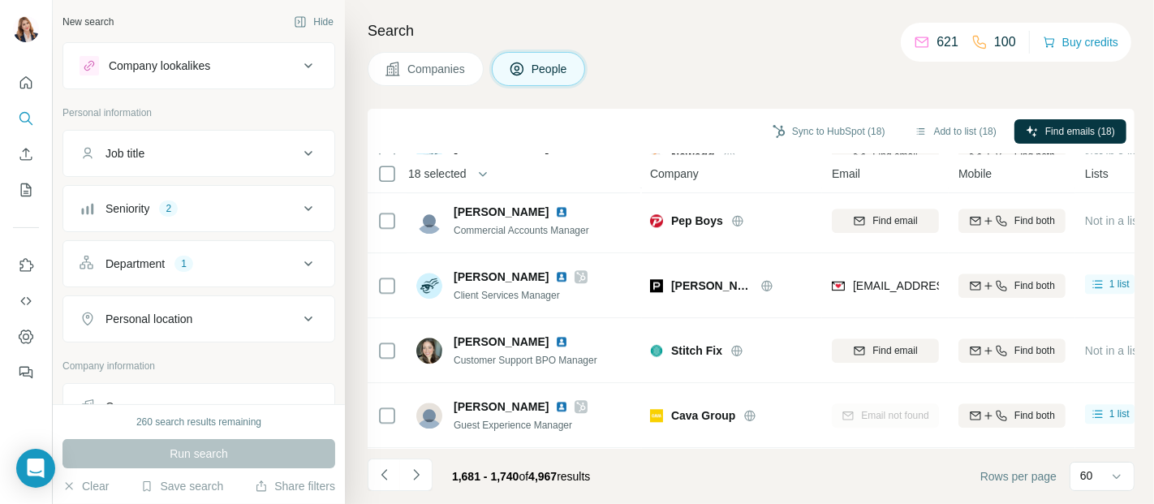
scroll to position [3516, 0]
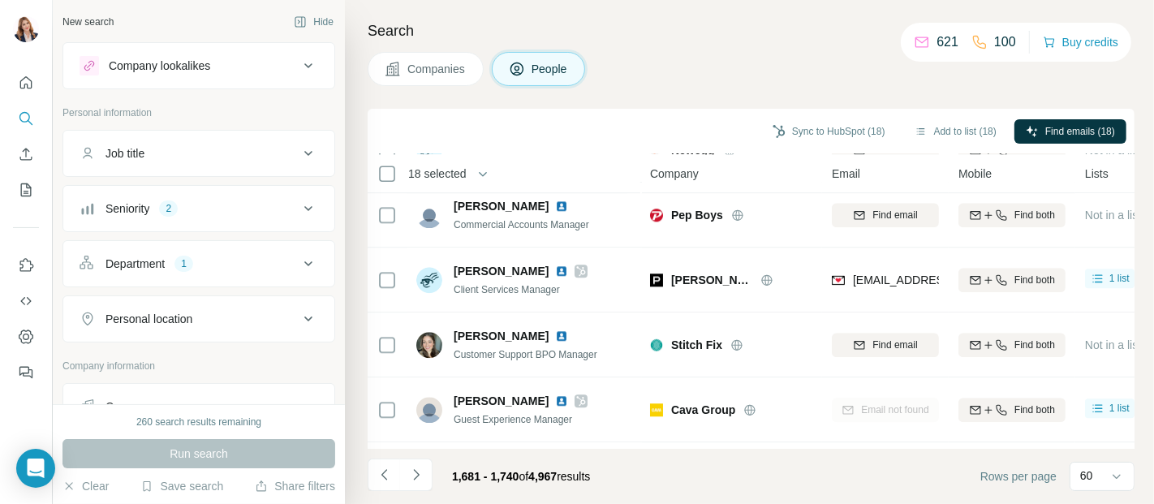
click at [395, 341] on icon at bounding box center [386, 344] width 19 height 19
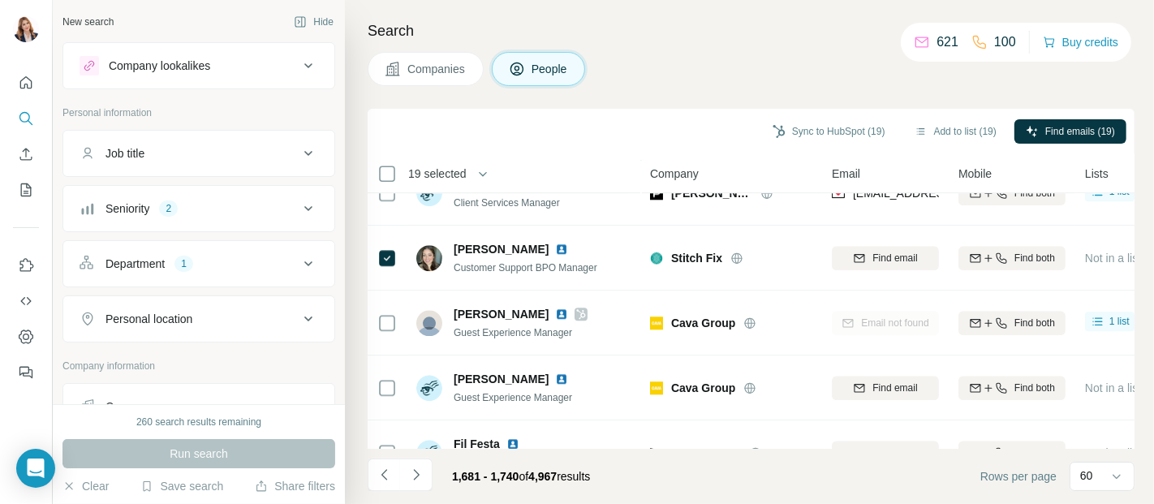
scroll to position [3606, 0]
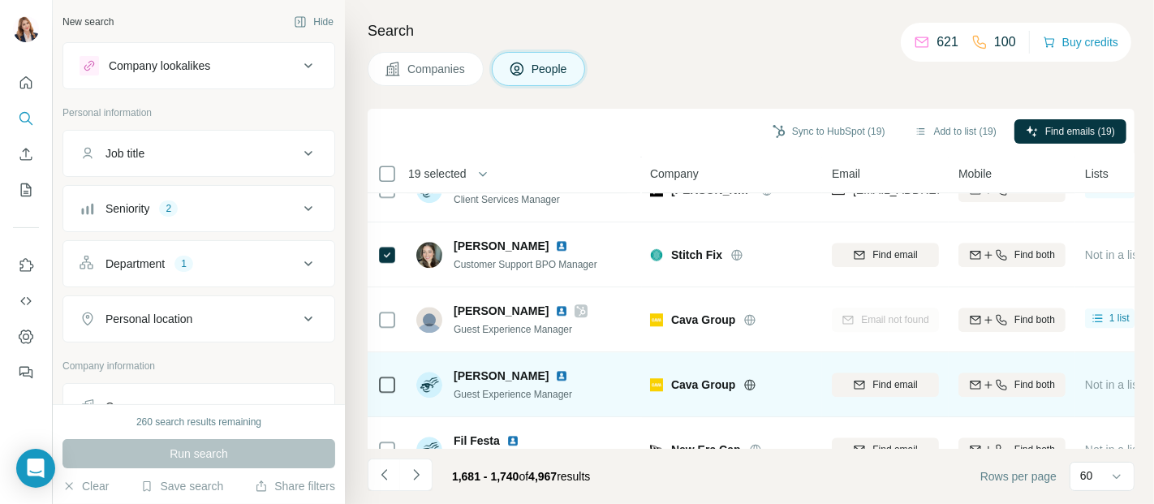
click at [394, 367] on div at bounding box center [386, 384] width 19 height 45
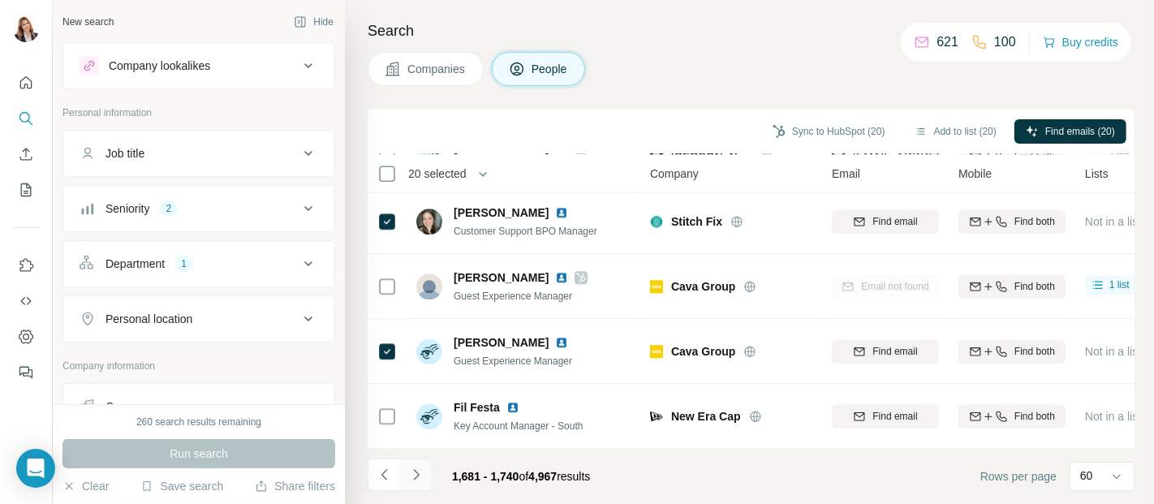
click at [411, 478] on icon "Navigate to next page" at bounding box center [416, 475] width 16 height 16
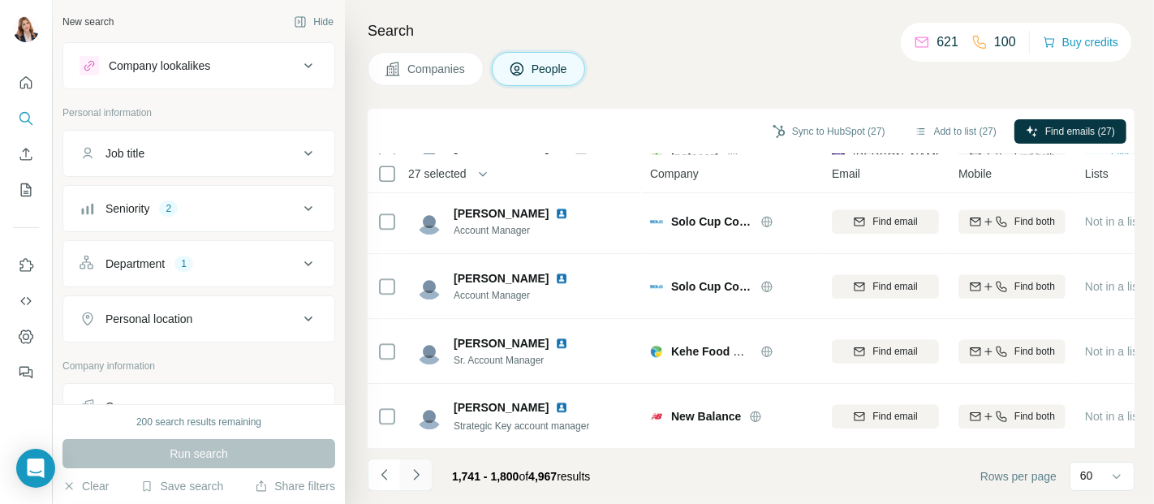
click at [419, 472] on icon "Navigate to next page" at bounding box center [416, 475] width 16 height 16
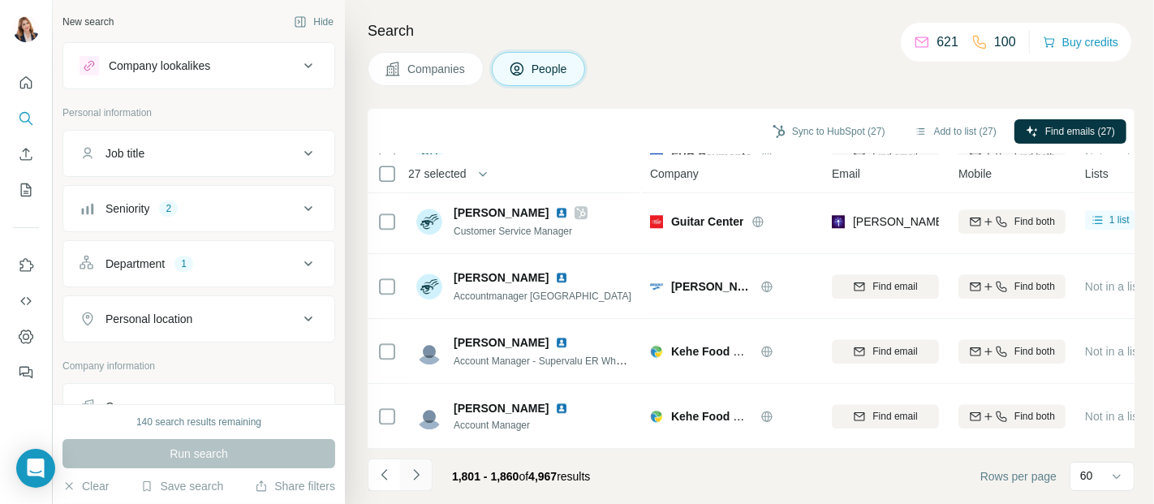
click at [415, 472] on icon "Navigate to next page" at bounding box center [416, 475] width 16 height 16
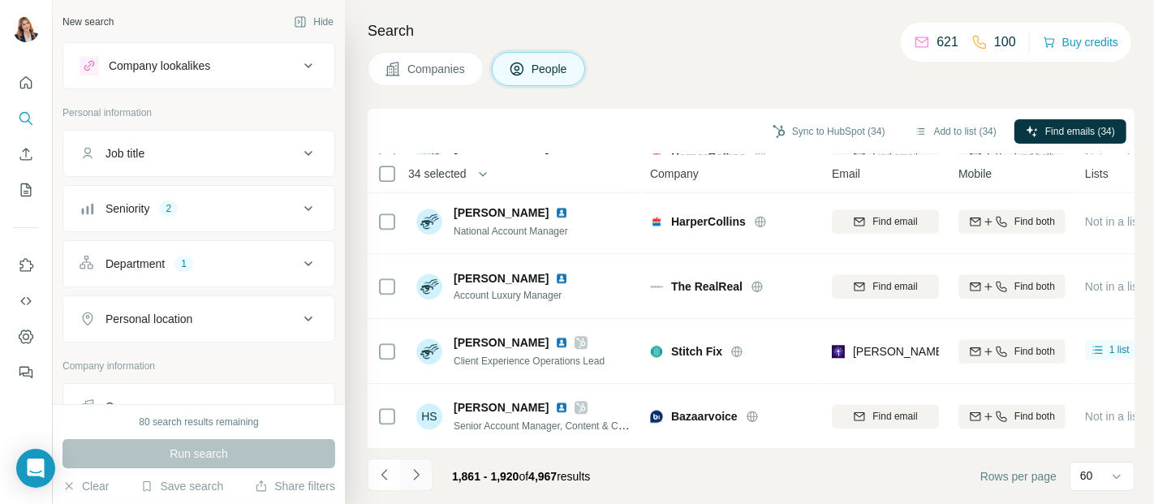
click at [421, 473] on icon "Navigate to next page" at bounding box center [416, 475] width 16 height 16
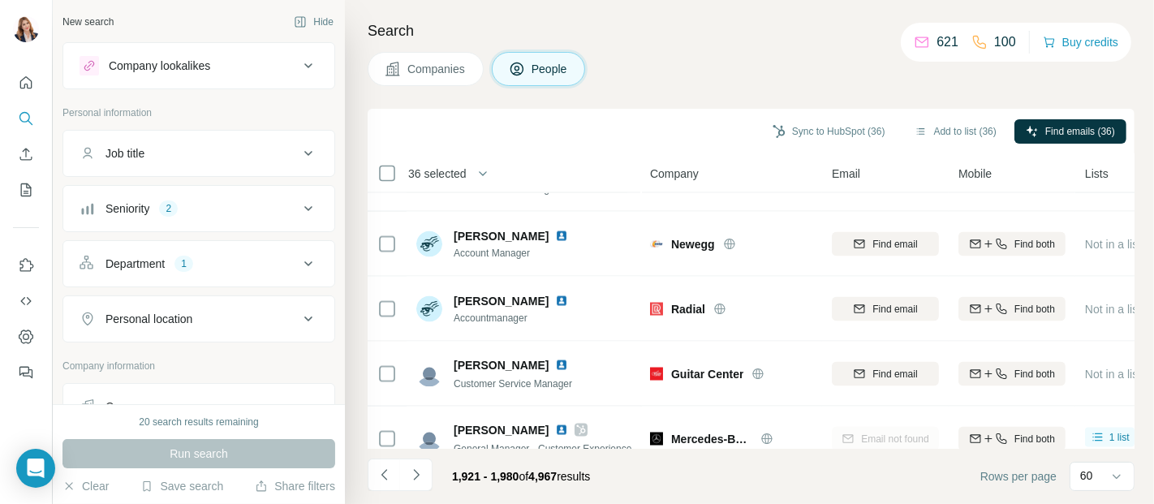
scroll to position [2343, 0]
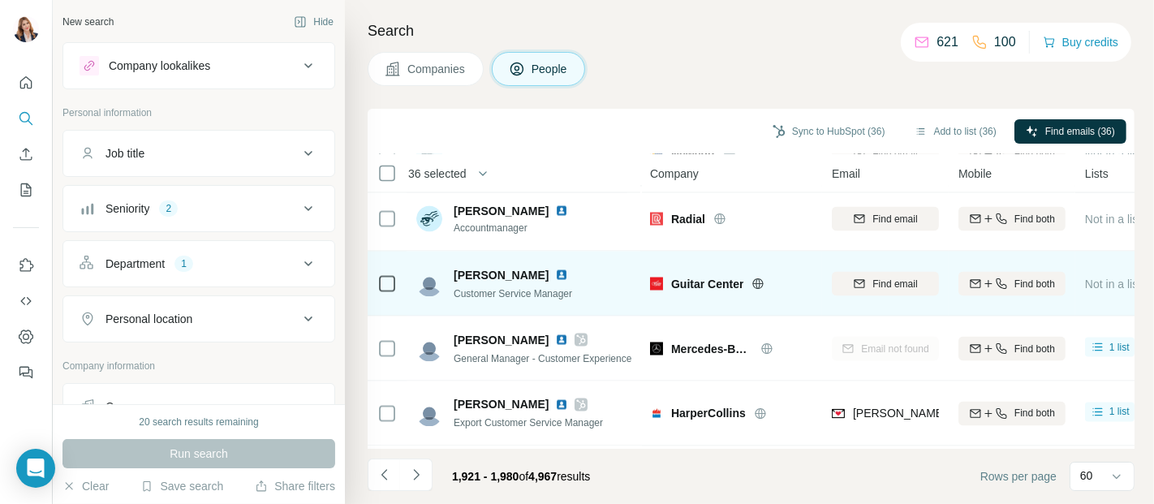
click at [396, 288] on td at bounding box center [387, 284] width 39 height 65
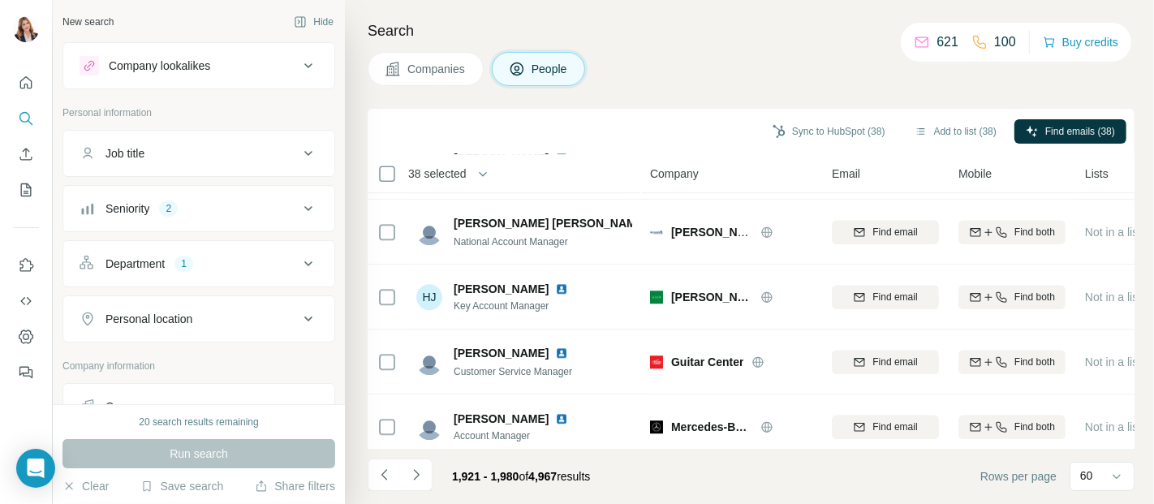
scroll to position [3648, 0]
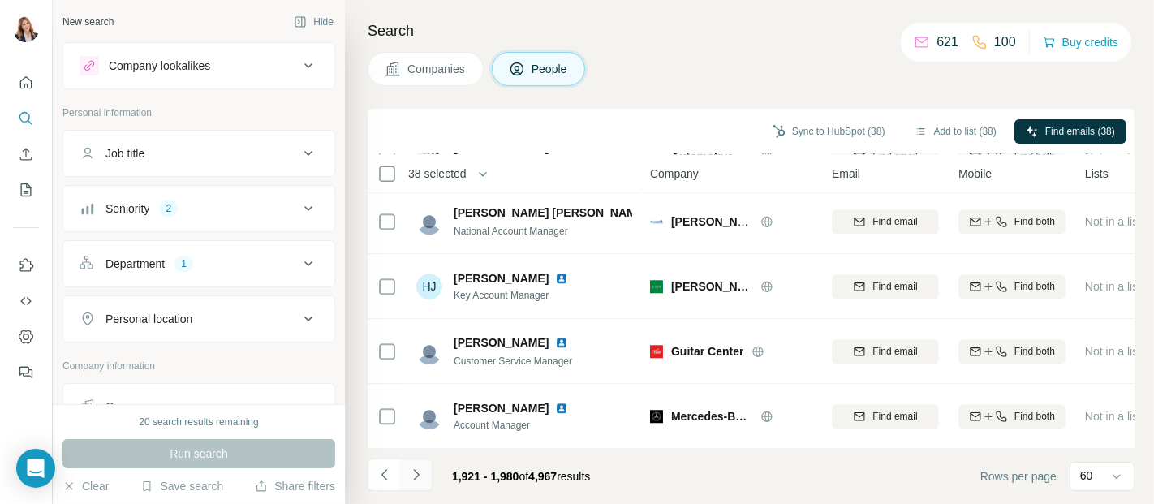
click at [415, 474] on icon "Navigate to next page" at bounding box center [416, 475] width 16 height 16
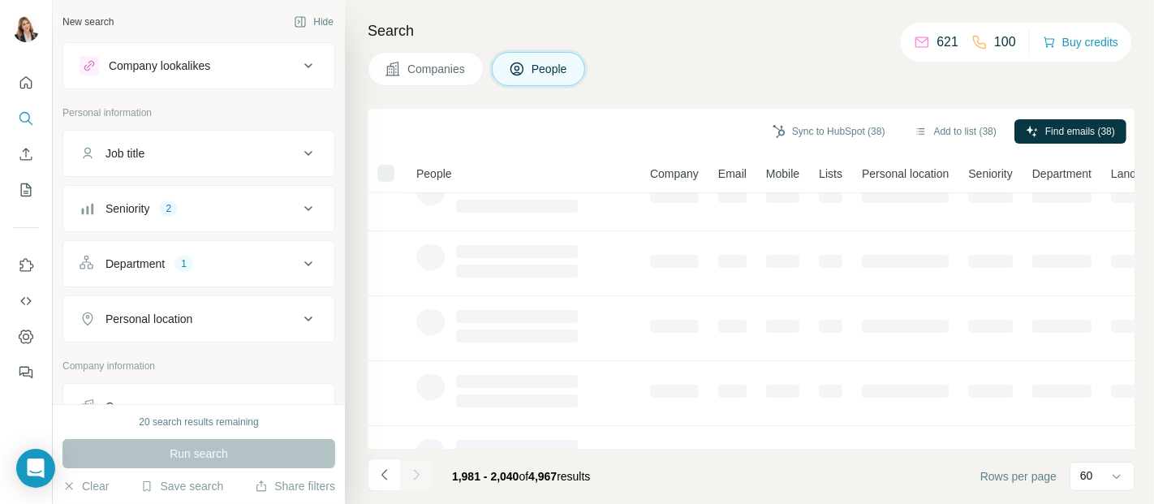
scroll to position [0, 0]
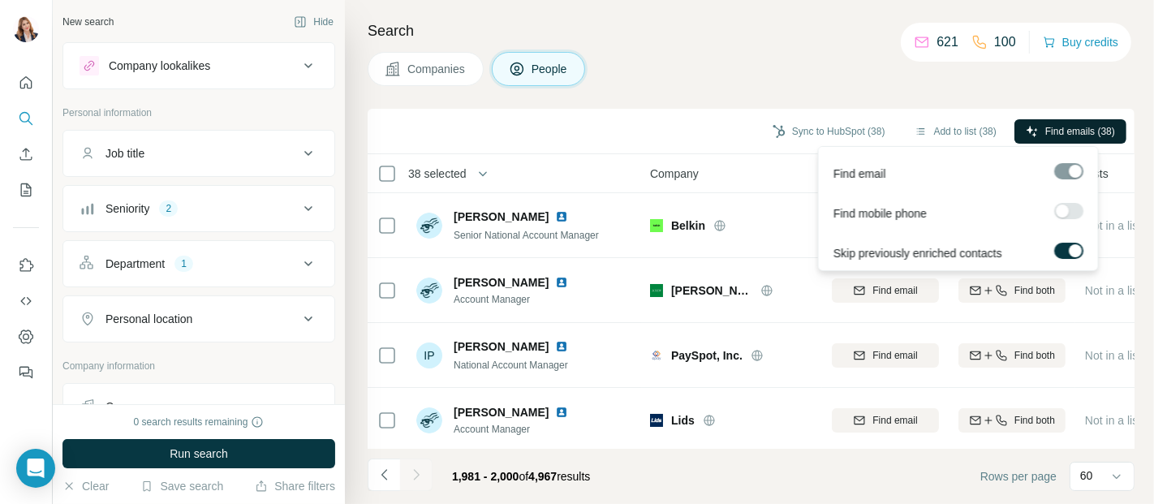
click at [1081, 124] on span "Find emails (38)" at bounding box center [1080, 131] width 70 height 15
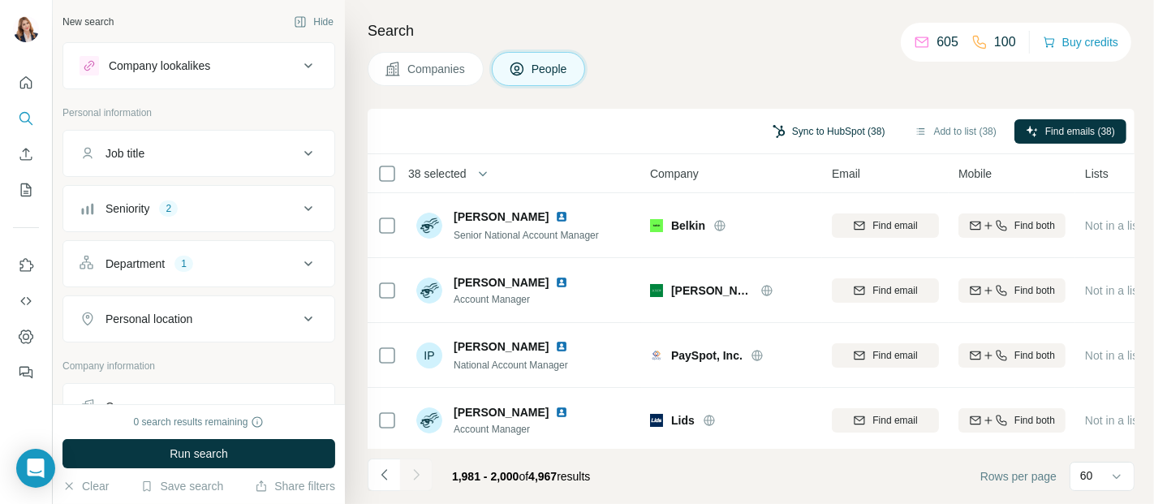
click at [820, 127] on button "Sync to HubSpot (38)" at bounding box center [829, 131] width 136 height 24
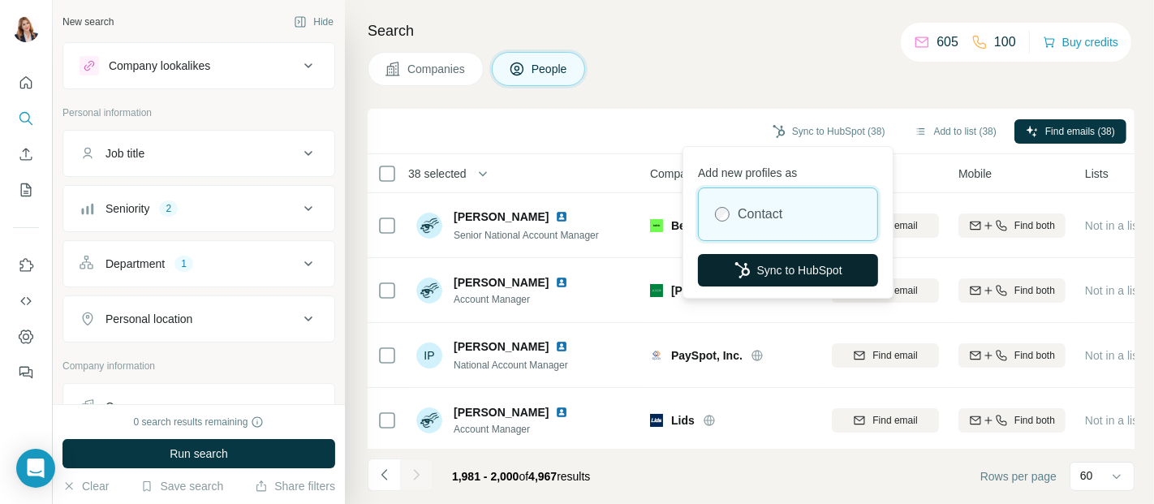
click at [803, 272] on button "Sync to HubSpot" at bounding box center [788, 270] width 180 height 32
